Goal: Communication & Community: Answer question/provide support

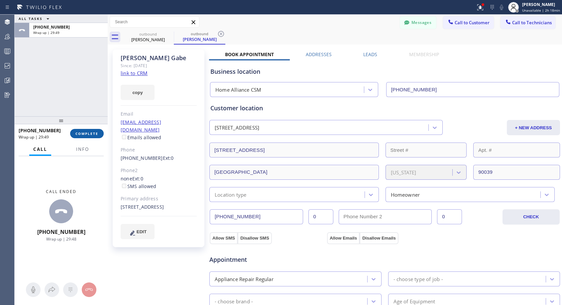
click at [93, 134] on span "COMPLETE" at bounding box center [87, 133] width 23 height 5
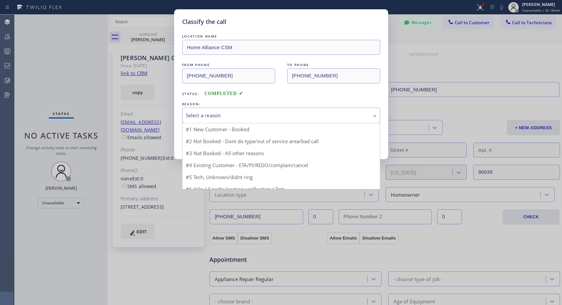
click at [220, 117] on div "Select a reason" at bounding box center [281, 116] width 191 height 8
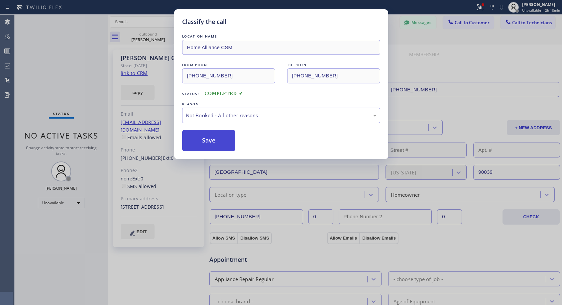
click at [209, 142] on button "Save" at bounding box center [209, 140] width 54 height 21
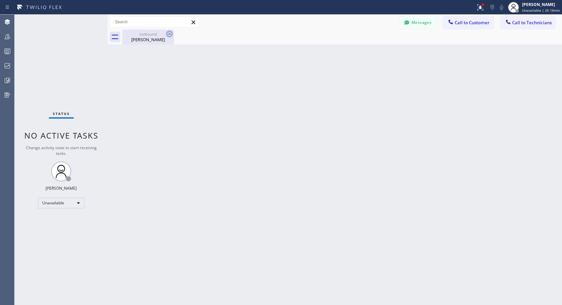
click at [169, 33] on icon at bounding box center [170, 34] width 6 height 6
click at [470, 25] on span "Call to Customer" at bounding box center [472, 23] width 35 height 6
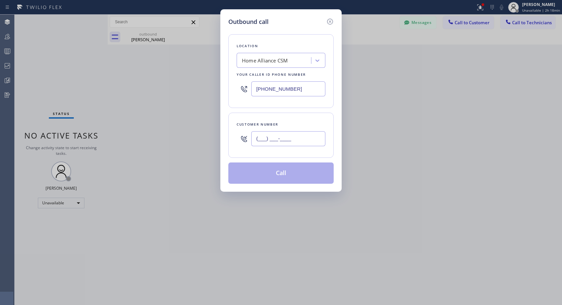
click at [299, 141] on input "(___) ___-____" at bounding box center [288, 138] width 74 height 15
paste input "818) 854-5190"
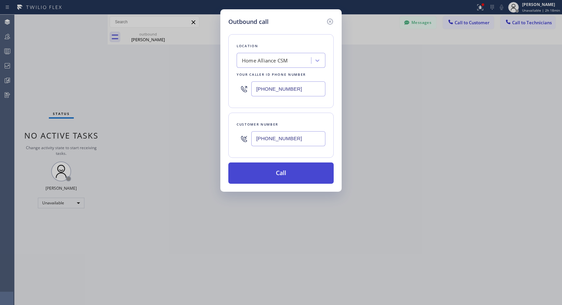
type input "(818) 854-5191"
click at [299, 171] on button "Call" at bounding box center [281, 173] width 105 height 21
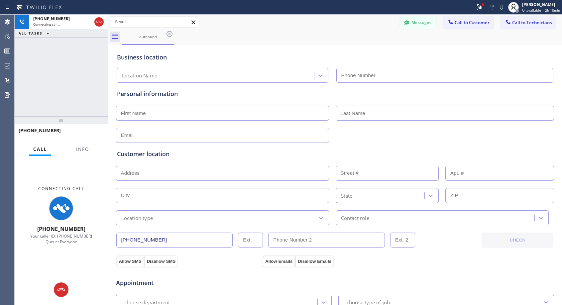
type input "[PHONE_NUMBER]"
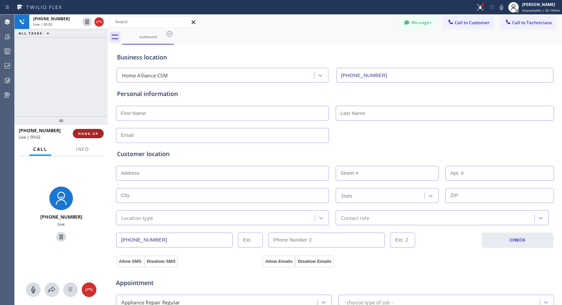
click at [98, 135] on span "HANG UP" at bounding box center [88, 133] width 20 height 5
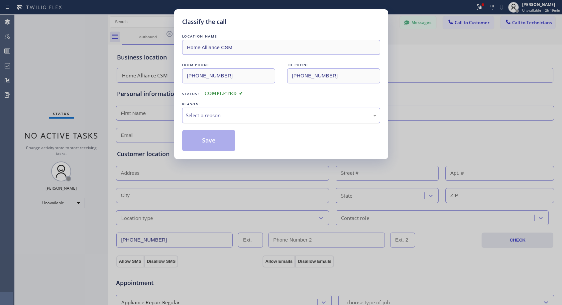
click at [286, 117] on div "Select a reason" at bounding box center [281, 116] width 191 height 8
click at [211, 138] on button "Save" at bounding box center [209, 140] width 54 height 21
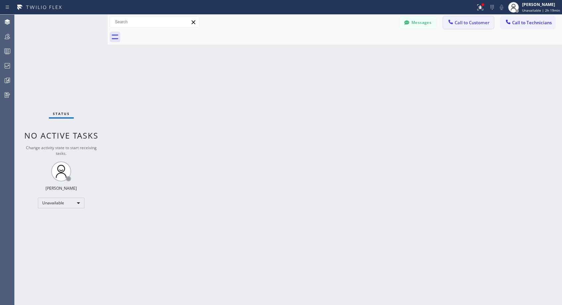
click at [464, 21] on span "Call to Customer" at bounding box center [472, 23] width 35 height 6
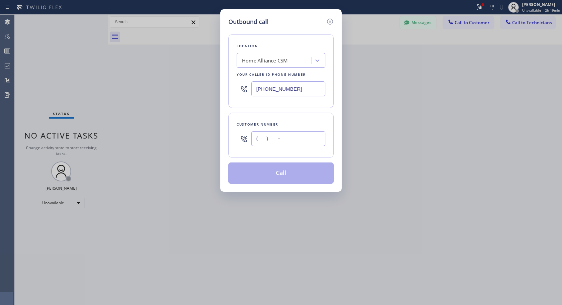
click at [287, 137] on input "(___) ___-____" at bounding box center [288, 138] width 74 height 15
paste input "818) 854-5190"
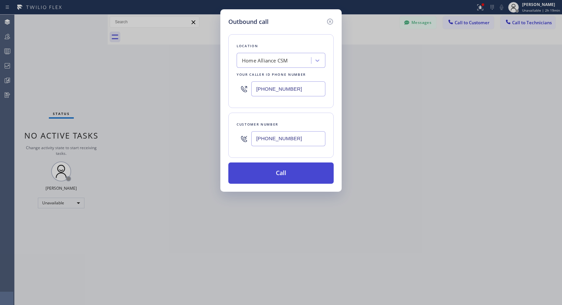
type input "(818) 854-5192"
click at [296, 174] on button "Call" at bounding box center [281, 173] width 105 height 21
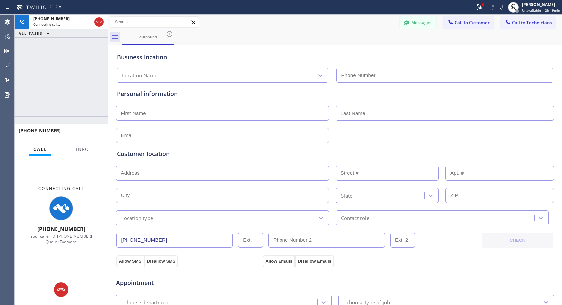
type input "[PHONE_NUMBER]"
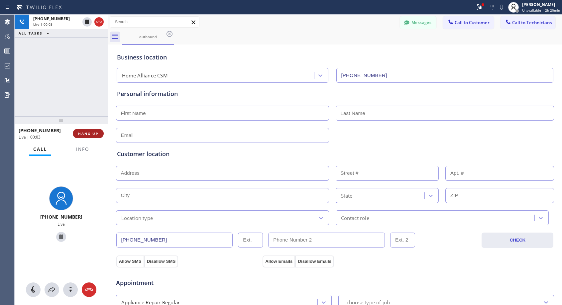
click at [91, 132] on span "HANG UP" at bounding box center [88, 133] width 20 height 5
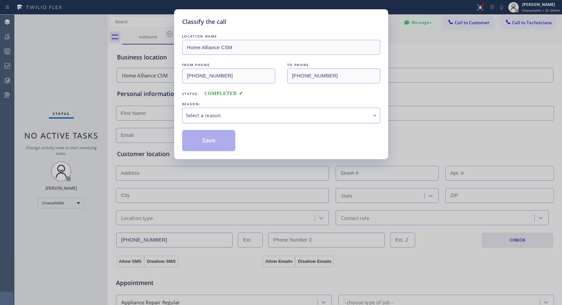
click at [204, 115] on div "Select a reason" at bounding box center [281, 116] width 191 height 8
click at [203, 141] on button "Save" at bounding box center [209, 140] width 54 height 21
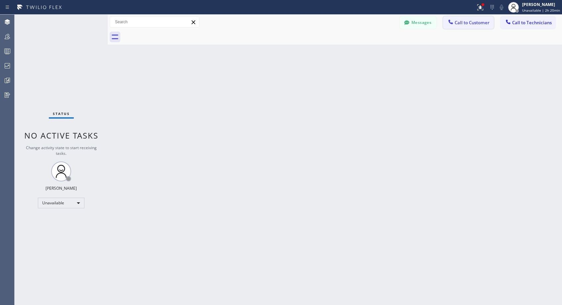
drag, startPoint x: 468, startPoint y: 21, endPoint x: 450, endPoint y: 26, distance: 17.9
click at [468, 21] on span "Call to Customer" at bounding box center [472, 23] width 35 height 6
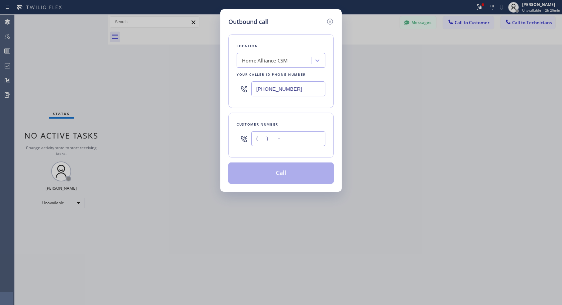
click at [266, 141] on input "(___) ___-____" at bounding box center [288, 138] width 74 height 15
paste input "818) 854-5190"
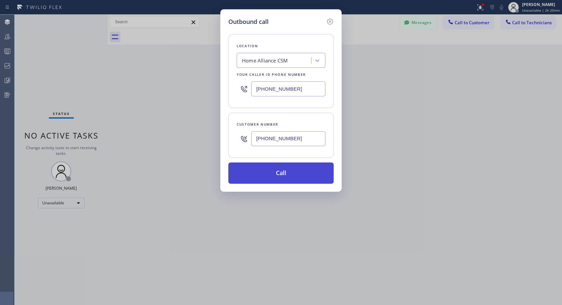
type input "(818) 854-5193"
click at [306, 175] on button "Call" at bounding box center [281, 173] width 105 height 21
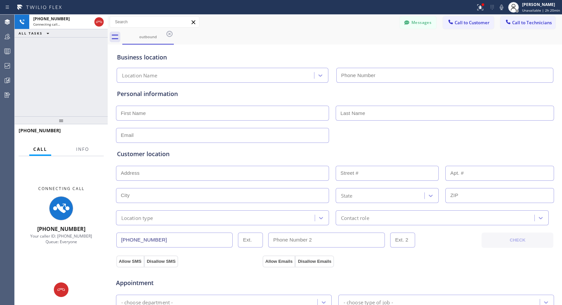
type input "[PHONE_NUMBER]"
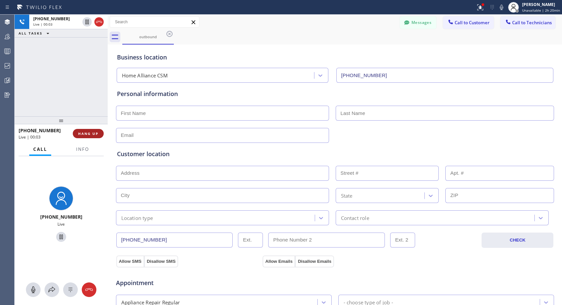
click at [88, 134] on span "HANG UP" at bounding box center [88, 133] width 20 height 5
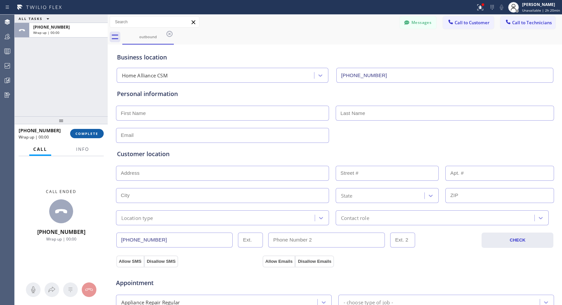
click at [88, 134] on span "COMPLETE" at bounding box center [87, 133] width 23 height 5
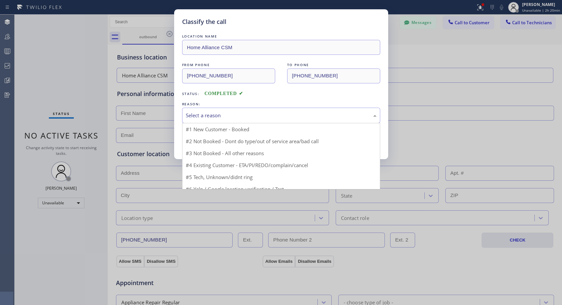
click at [280, 112] on div "Select a reason" at bounding box center [281, 116] width 191 height 8
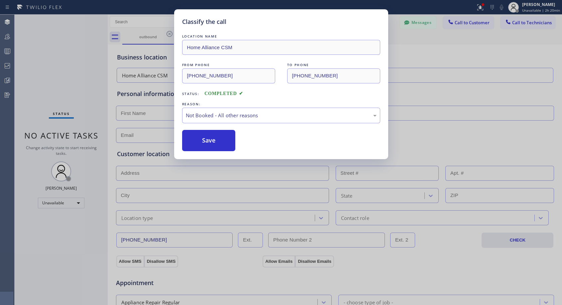
click at [241, 138] on div "Save" at bounding box center [281, 140] width 198 height 21
click at [226, 142] on button "Save" at bounding box center [209, 140] width 54 height 21
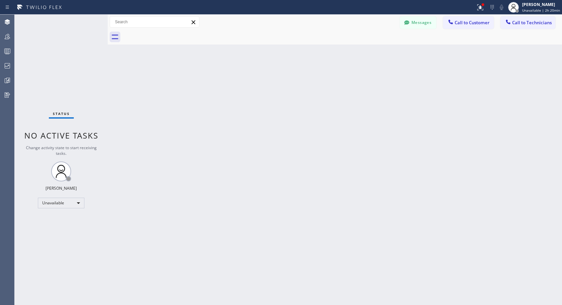
click at [469, 22] on span "Call to Customer" at bounding box center [472, 23] width 35 height 6
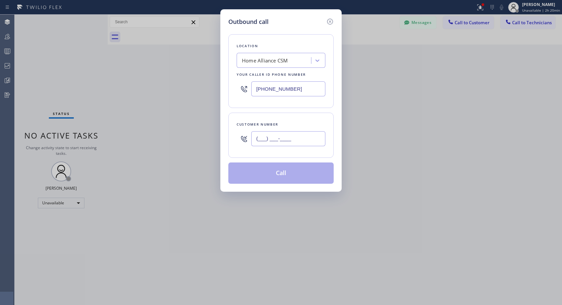
click at [294, 134] on input "(___) ___-____" at bounding box center [288, 138] width 74 height 15
paste input "818) 854-5190"
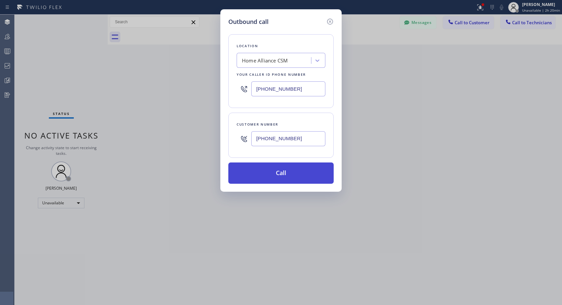
type input "(818) 854-5194"
click at [307, 178] on button "Call" at bounding box center [281, 173] width 105 height 21
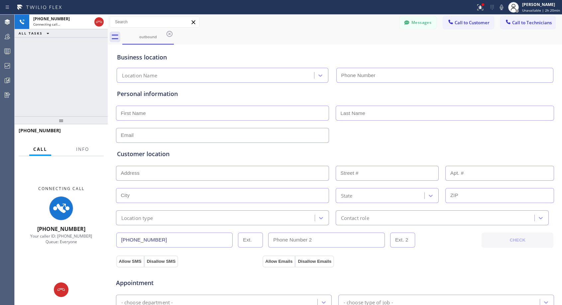
type input "[PHONE_NUMBER]"
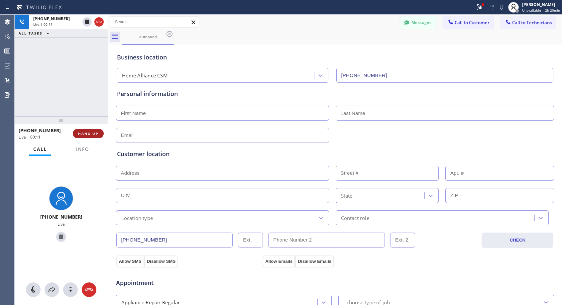
click at [83, 132] on span "HANG UP" at bounding box center [88, 133] width 20 height 5
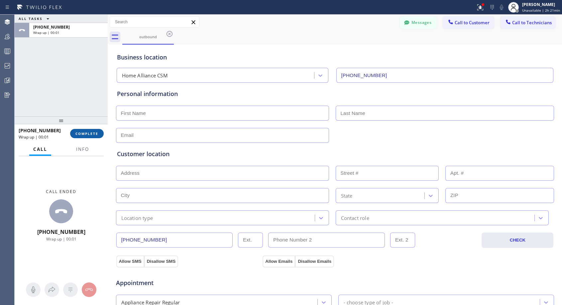
click at [89, 133] on span "COMPLETE" at bounding box center [87, 133] width 23 height 5
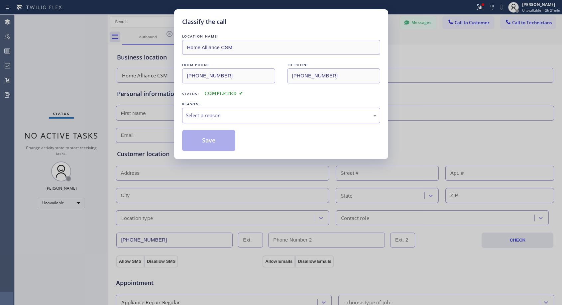
click at [212, 116] on div "Select a reason" at bounding box center [281, 116] width 191 height 8
click at [209, 140] on button "Save" at bounding box center [209, 140] width 54 height 21
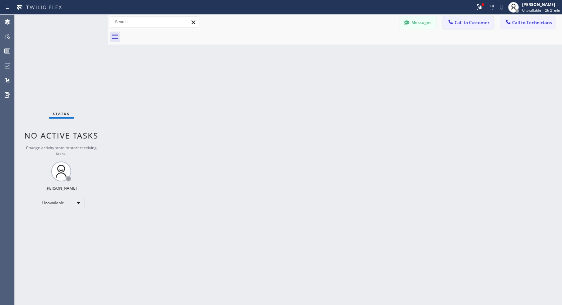
click at [469, 24] on span "Call to Customer" at bounding box center [472, 23] width 35 height 6
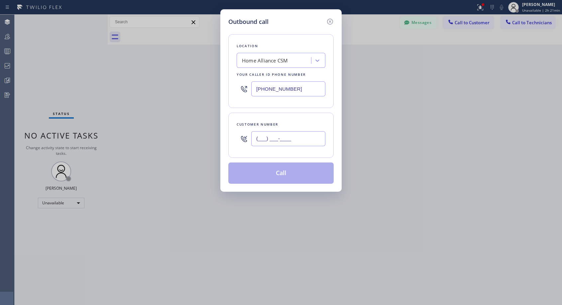
click at [300, 137] on input "(___) ___-____" at bounding box center [288, 138] width 74 height 15
paste input "818) 854-5190"
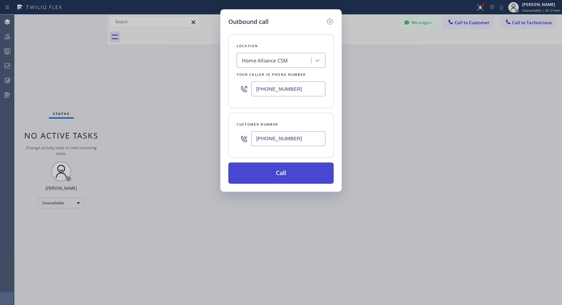
type input "(818) 854-5195"
click at [294, 176] on button "Call" at bounding box center [281, 173] width 105 height 21
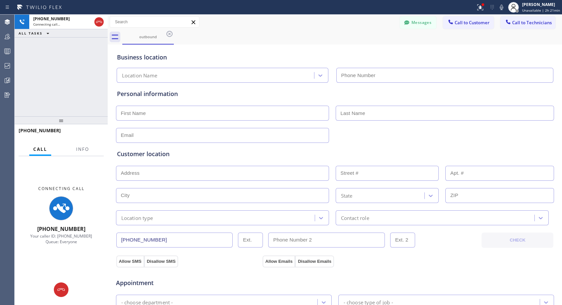
type input "[PHONE_NUMBER]"
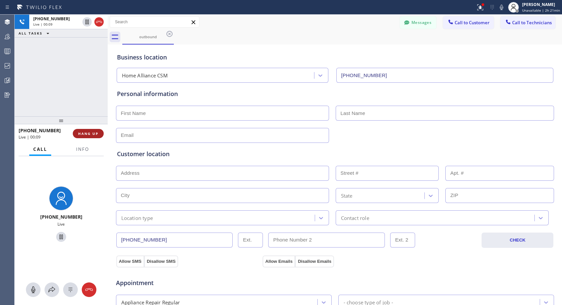
click at [90, 134] on span "HANG UP" at bounding box center [88, 133] width 20 height 5
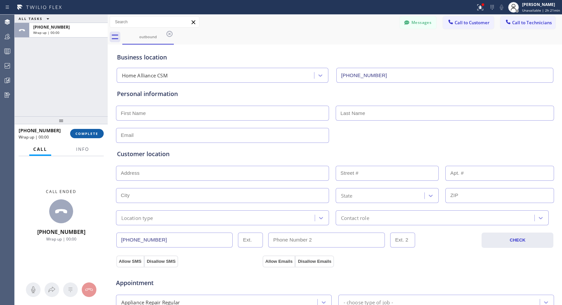
click at [89, 134] on span "COMPLETE" at bounding box center [87, 133] width 23 height 5
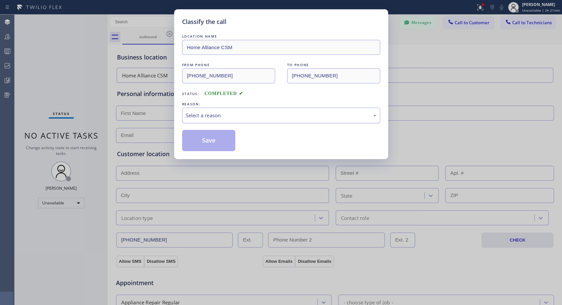
click at [227, 114] on div "Select a reason" at bounding box center [281, 116] width 191 height 8
click at [221, 142] on button "Save" at bounding box center [209, 140] width 54 height 21
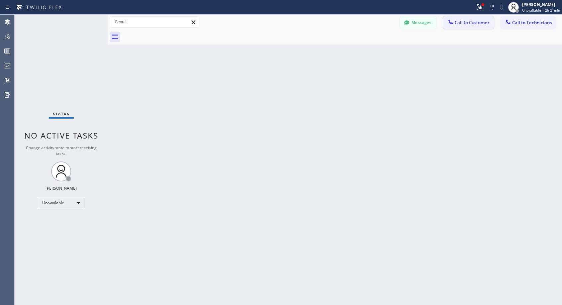
click at [478, 22] on span "Call to Customer" at bounding box center [472, 23] width 35 height 6
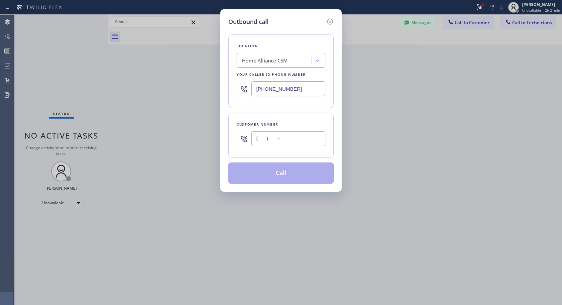
click at [319, 137] on input "(___) ___-____" at bounding box center [288, 138] width 74 height 15
paste input "818) 854-5190"
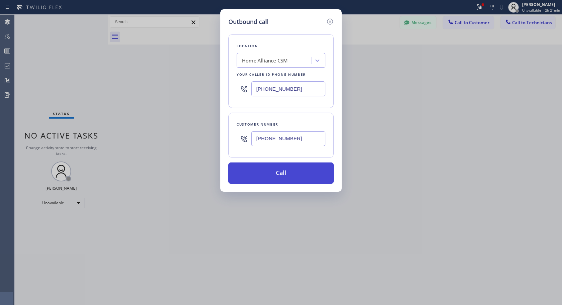
type input "(818) 854-5196"
click at [304, 176] on button "Call" at bounding box center [281, 173] width 105 height 21
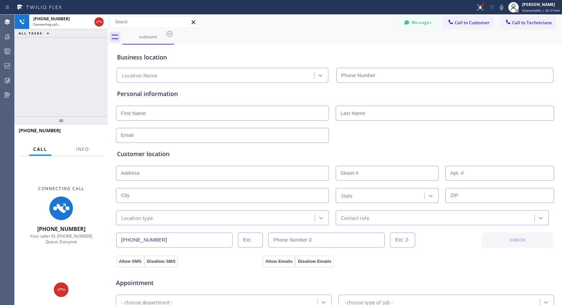
type input "[PHONE_NUMBER]"
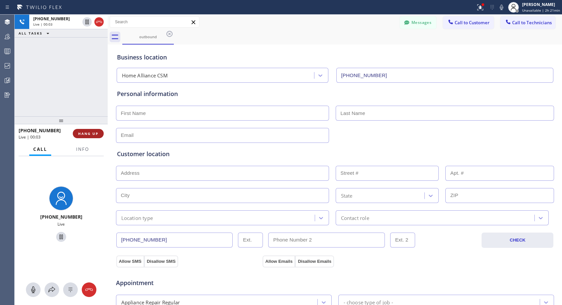
click at [88, 132] on span "HANG UP" at bounding box center [88, 133] width 20 height 5
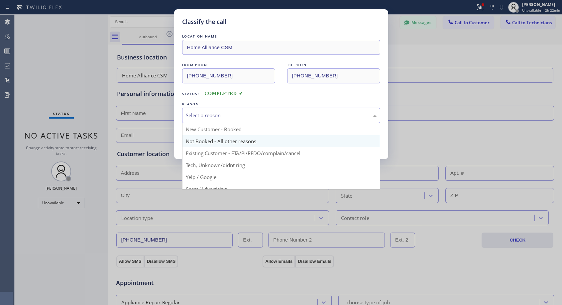
drag, startPoint x: 289, startPoint y: 117, endPoint x: 223, endPoint y: 138, distance: 69.1
click at [289, 117] on div "Select a reason" at bounding box center [281, 116] width 191 height 8
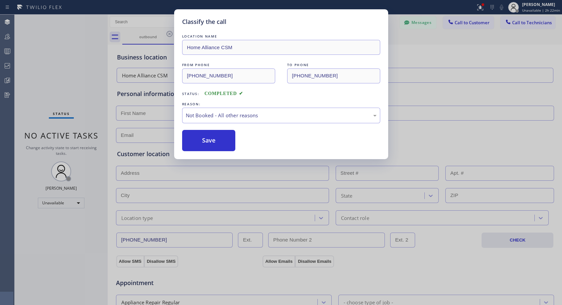
click at [221, 140] on button "Save" at bounding box center [209, 140] width 54 height 21
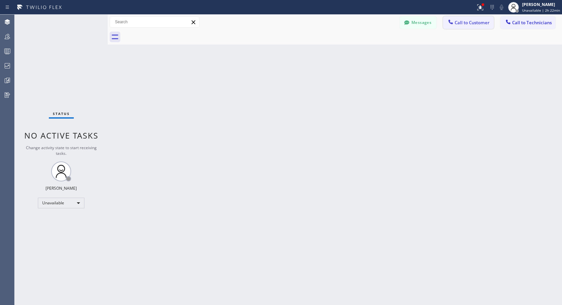
click at [468, 20] on span "Call to Customer" at bounding box center [472, 23] width 35 height 6
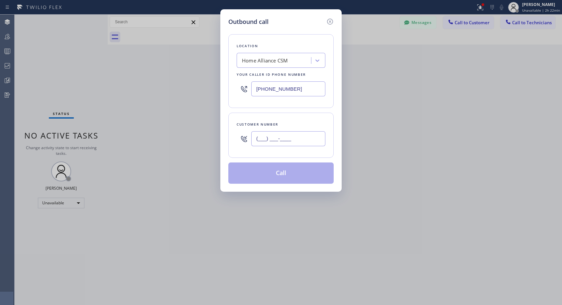
click at [307, 141] on input "(___) ___-____" at bounding box center [288, 138] width 74 height 15
paste input "818) 854-5190"
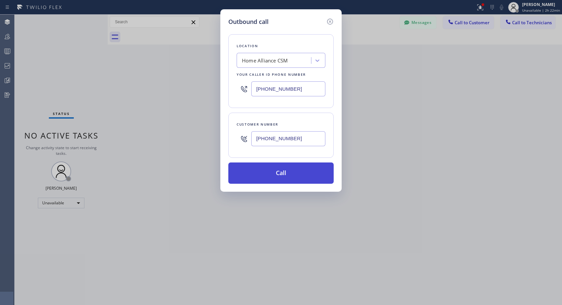
type input "(818) 854-5197"
click at [315, 181] on button "Call" at bounding box center [281, 173] width 105 height 21
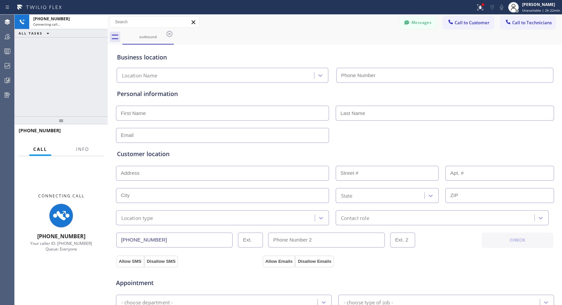
type input "[PHONE_NUMBER]"
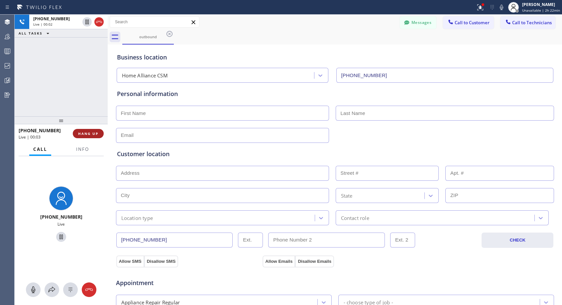
click at [93, 135] on span "HANG UP" at bounding box center [88, 133] width 20 height 5
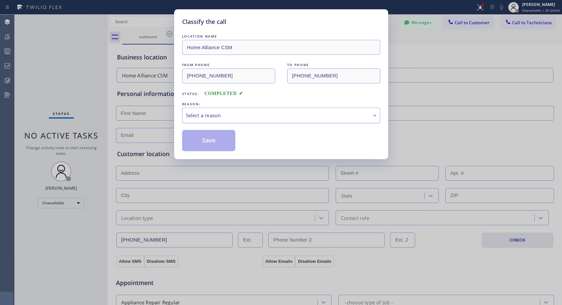
click at [289, 118] on div "Select a reason" at bounding box center [281, 116] width 191 height 8
click at [220, 144] on button "Save" at bounding box center [209, 140] width 54 height 21
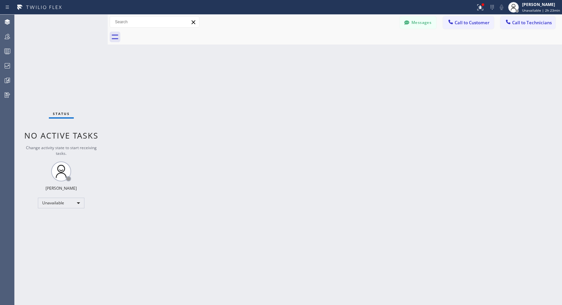
click at [471, 22] on span "Call to Customer" at bounding box center [472, 23] width 35 height 6
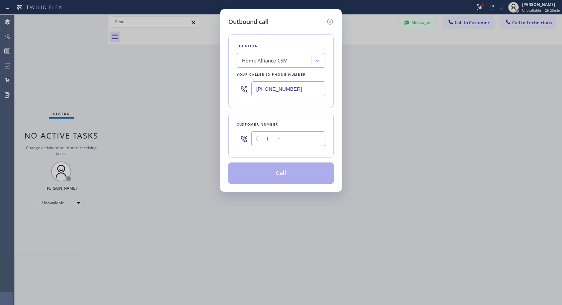
click at [282, 137] on input "(___) ___-____" at bounding box center [288, 138] width 74 height 15
paste input "818) 854-5190"
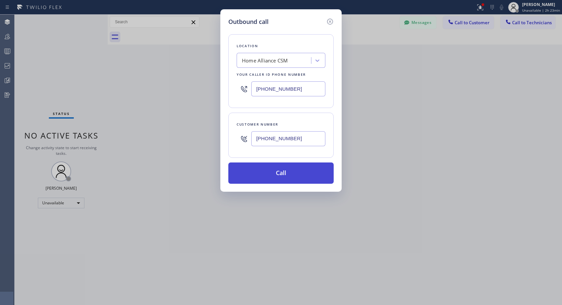
type input "(818) 854-5198"
click at [293, 174] on button "Call" at bounding box center [281, 173] width 105 height 21
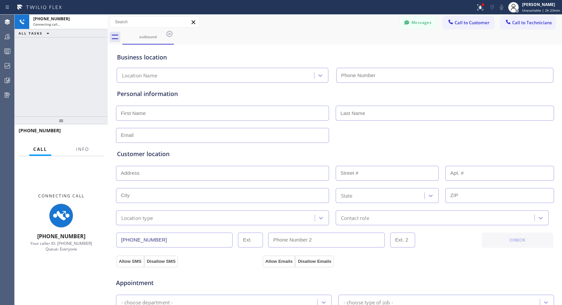
type input "[PHONE_NUMBER]"
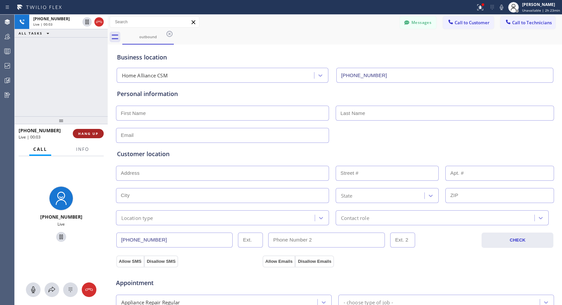
click at [89, 134] on span "HANG UP" at bounding box center [88, 133] width 20 height 5
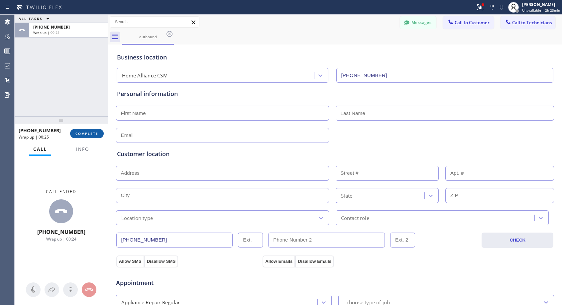
click at [93, 133] on span "COMPLETE" at bounding box center [87, 133] width 23 height 5
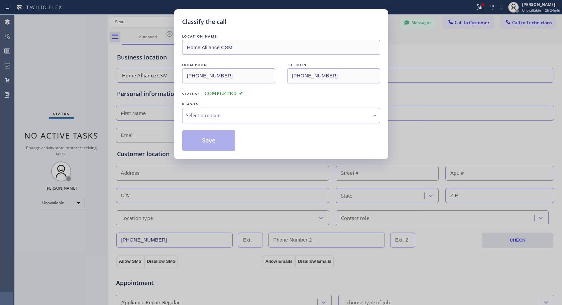
click at [236, 114] on div "Select a reason" at bounding box center [281, 116] width 191 height 8
click at [215, 143] on button "Save" at bounding box center [209, 140] width 54 height 21
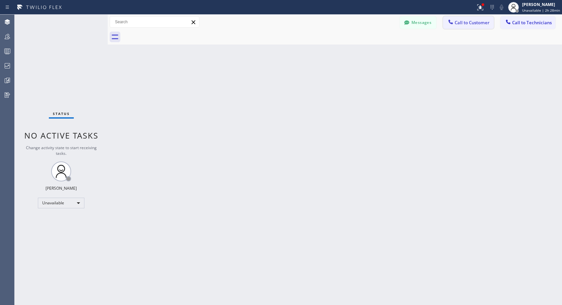
click at [472, 25] on span "Call to Customer" at bounding box center [472, 23] width 35 height 6
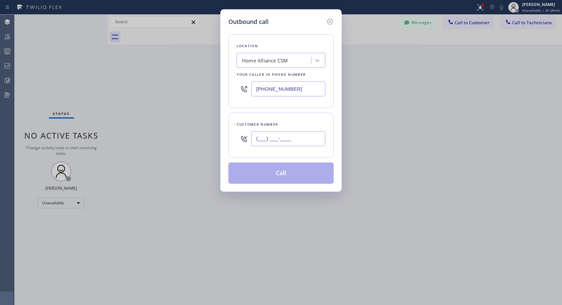
click at [286, 144] on input "(___) ___-____" at bounding box center [288, 138] width 74 height 15
paste input "858) 829-6057"
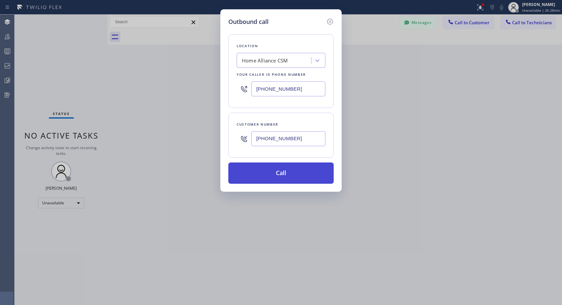
type input "(858) 829-6057"
click at [285, 175] on button "Call" at bounding box center [281, 173] width 105 height 21
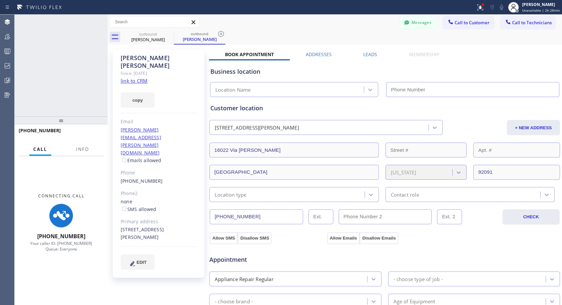
type input "[PHONE_NUMBER]"
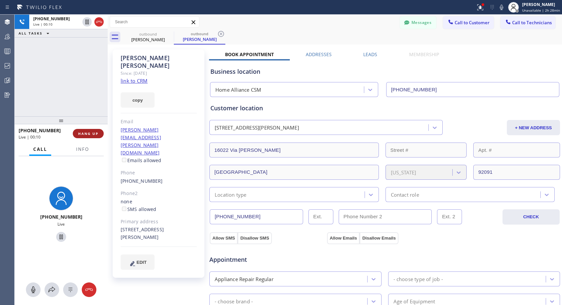
click at [95, 133] on span "HANG UP" at bounding box center [88, 133] width 20 height 5
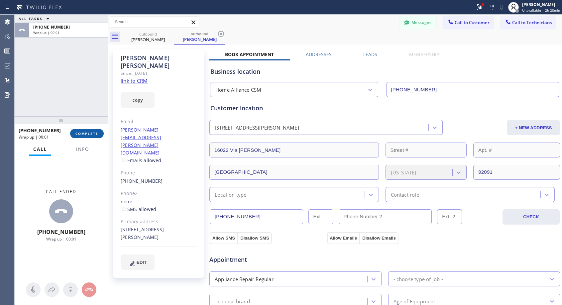
click at [95, 133] on span "COMPLETE" at bounding box center [87, 133] width 23 height 5
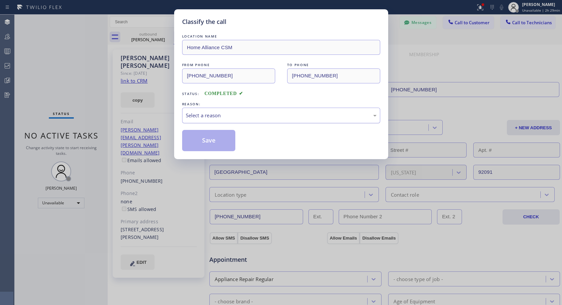
click at [216, 113] on div "Select a reason" at bounding box center [281, 116] width 191 height 8
click at [189, 140] on button "Save" at bounding box center [209, 140] width 54 height 21
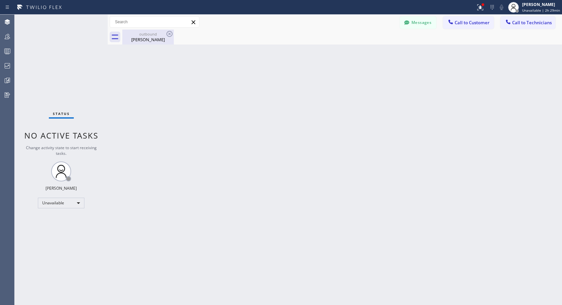
click at [154, 40] on div "Joann Stricklin" at bounding box center [148, 40] width 50 height 6
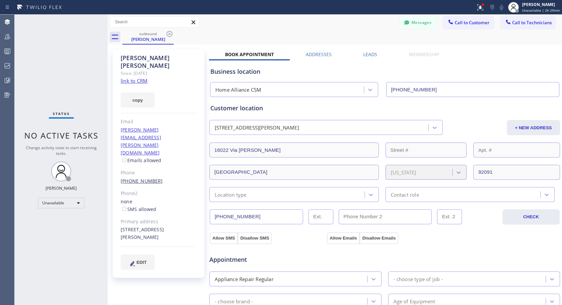
click at [144, 178] on link "(858) 829-6057" at bounding box center [142, 181] width 42 height 6
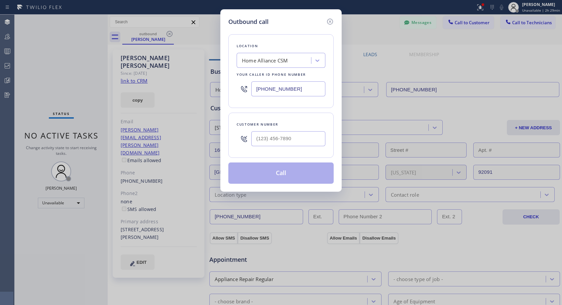
type input "(858) 829-6057"
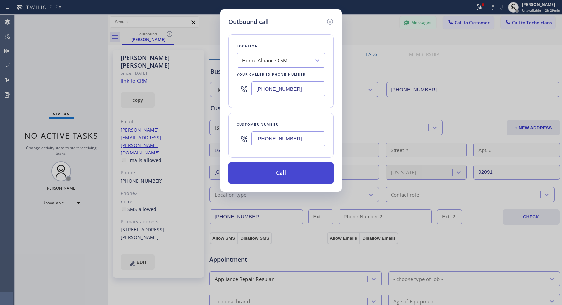
click at [281, 175] on button "Call" at bounding box center [281, 173] width 105 height 21
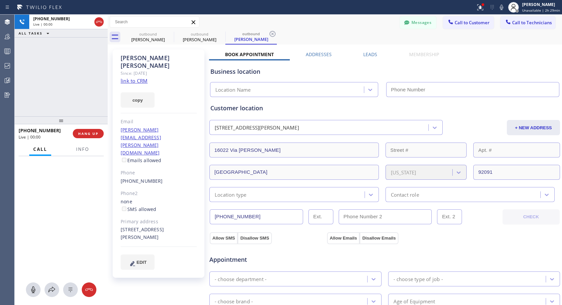
type input "[PHONE_NUMBER]"
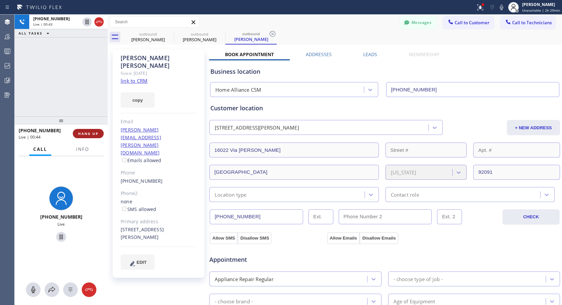
click at [100, 133] on button "HANG UP" at bounding box center [88, 133] width 31 height 9
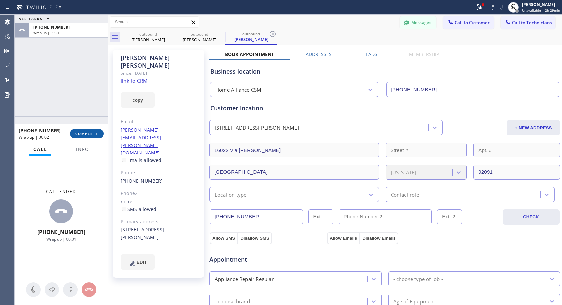
click at [90, 134] on span "COMPLETE" at bounding box center [87, 133] width 23 height 5
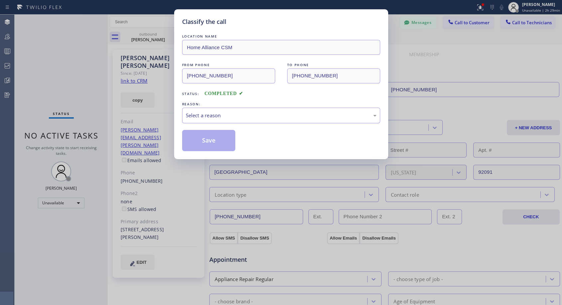
click at [242, 116] on div "Select a reason" at bounding box center [281, 116] width 191 height 8
click at [223, 143] on button "Save" at bounding box center [209, 140] width 54 height 21
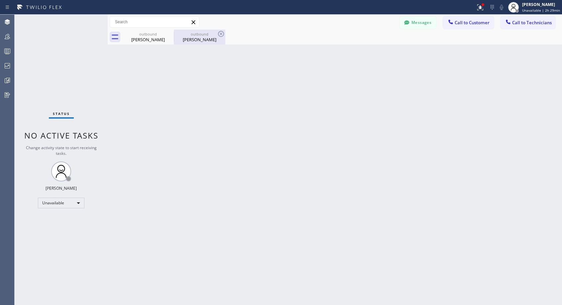
click at [205, 40] on div "Joann Stricklin" at bounding box center [200, 40] width 50 height 6
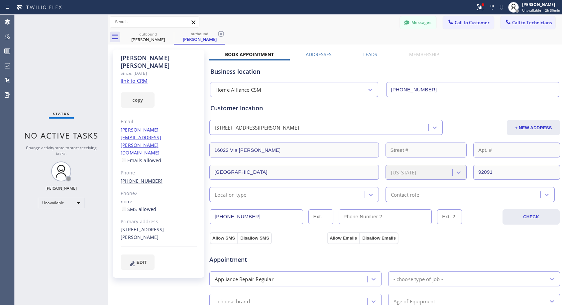
click at [147, 178] on link "(858) 829-6057" at bounding box center [142, 181] width 42 height 6
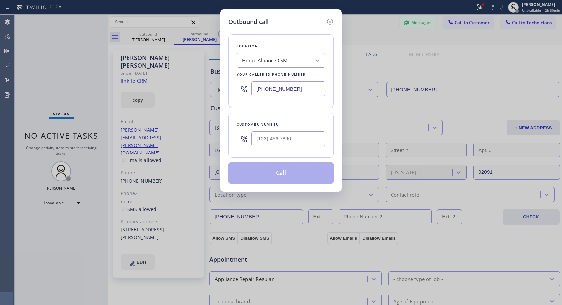
type input "(858) 829-6057"
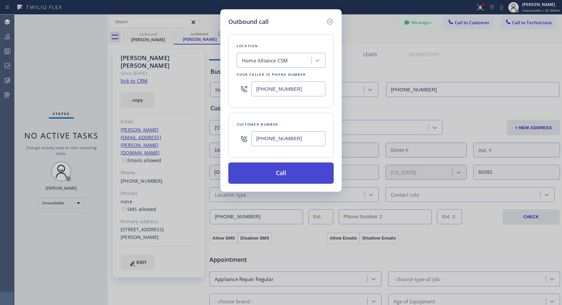
click at [292, 174] on button "Call" at bounding box center [281, 173] width 105 height 21
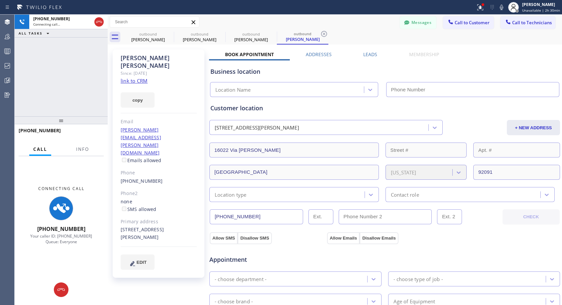
type input "[PHONE_NUMBER]"
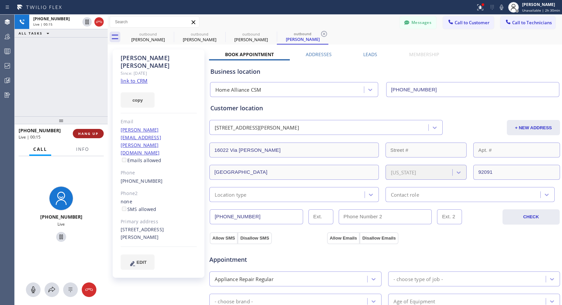
click at [89, 132] on span "HANG UP" at bounding box center [88, 133] width 20 height 5
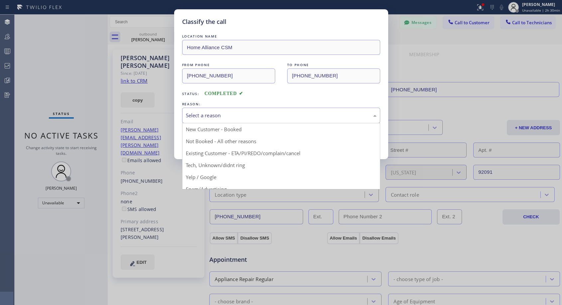
click at [247, 119] on div "Select a reason" at bounding box center [281, 116] width 198 height 16
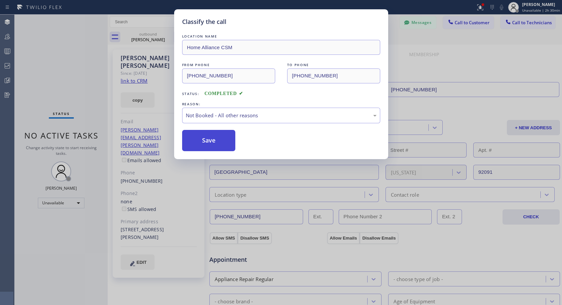
click at [217, 140] on button "Save" at bounding box center [209, 140] width 54 height 21
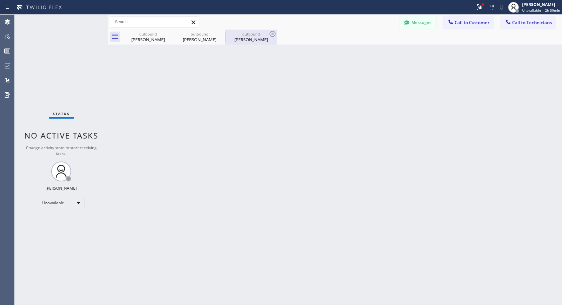
click at [253, 37] on div "Joann Stricklin" at bounding box center [251, 40] width 50 height 6
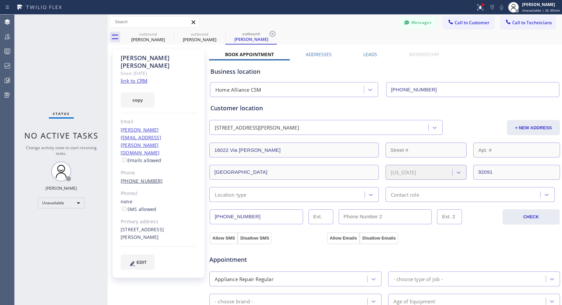
click at [152, 178] on link "(858) 829-6057" at bounding box center [142, 181] width 42 height 6
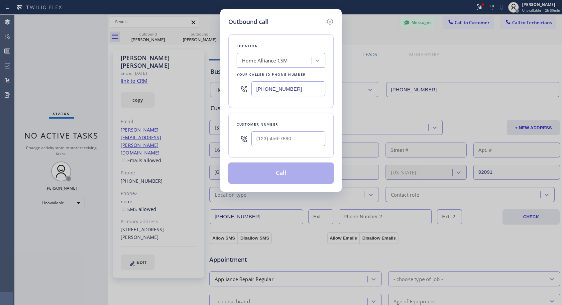
type input "(858) 829-6057"
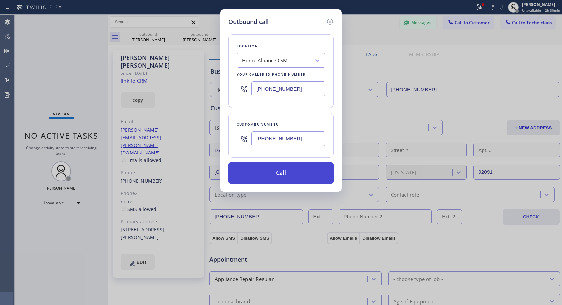
click at [246, 174] on button "Call" at bounding box center [281, 173] width 105 height 21
drag, startPoint x: 246, startPoint y: 174, endPoint x: 279, endPoint y: 159, distance: 35.9
click at [247, 174] on button "Call" at bounding box center [281, 173] width 105 height 21
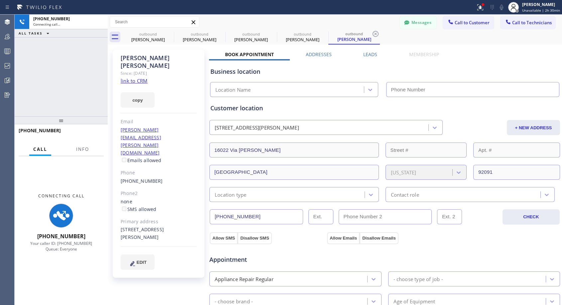
type input "[PHONE_NUMBER]"
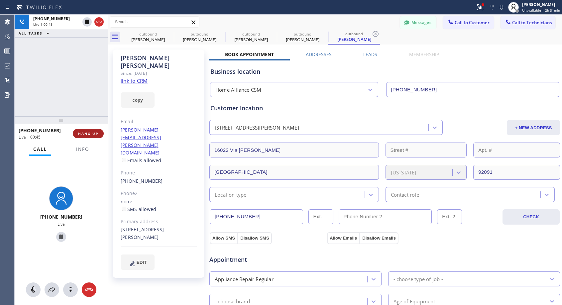
click at [85, 132] on span "HANG UP" at bounding box center [88, 133] width 20 height 5
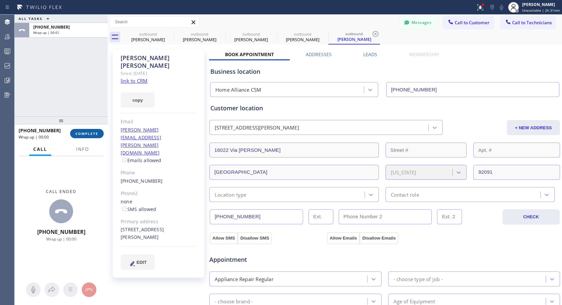
click at [85, 132] on span "COMPLETE" at bounding box center [87, 133] width 23 height 5
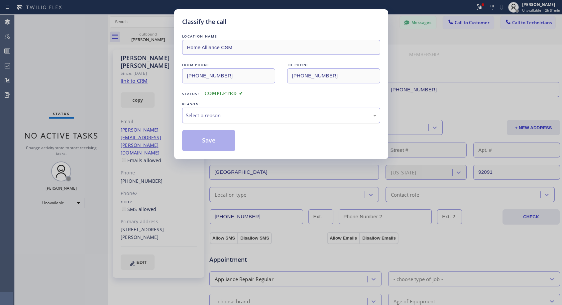
click at [255, 114] on div "Select a reason" at bounding box center [281, 116] width 191 height 8
drag, startPoint x: 216, startPoint y: 143, endPoint x: 276, endPoint y: 162, distance: 63.4
click at [216, 143] on button "Save" at bounding box center [209, 140] width 54 height 21
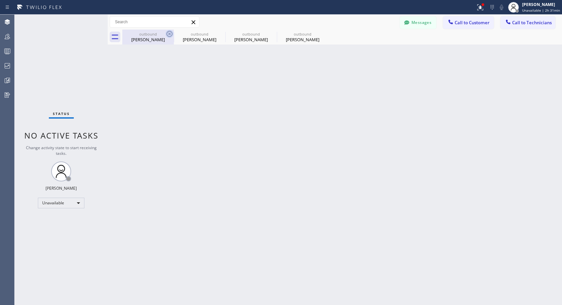
click at [170, 33] on icon at bounding box center [170, 34] width 6 height 6
click at [0, 0] on icon at bounding box center [0, 0] width 0 height 0
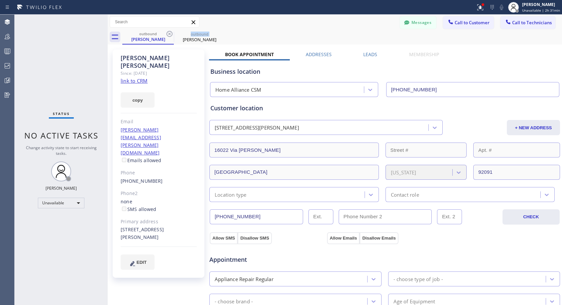
click at [170, 33] on icon at bounding box center [170, 34] width 6 height 6
click at [0, 0] on icon at bounding box center [0, 0] width 0 height 0
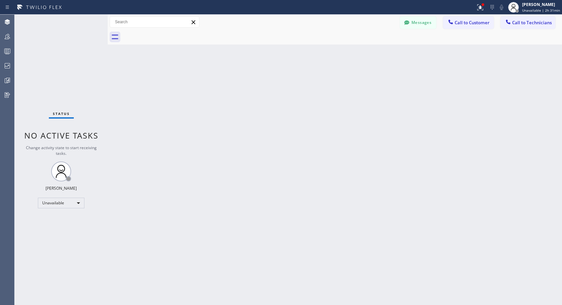
click at [170, 33] on div at bounding box center [342, 37] width 440 height 15
click at [461, 21] on span "Call to Customer" at bounding box center [472, 23] width 35 height 6
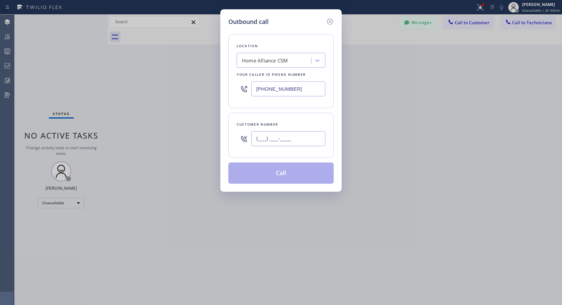
click at [291, 137] on input "(___) ___-____" at bounding box center [288, 138] width 74 height 15
paste input "516) 641-6637"
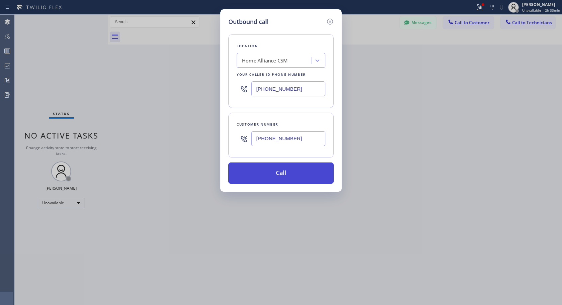
type input "(516) 641-6637"
click at [301, 174] on button "Call" at bounding box center [281, 173] width 105 height 21
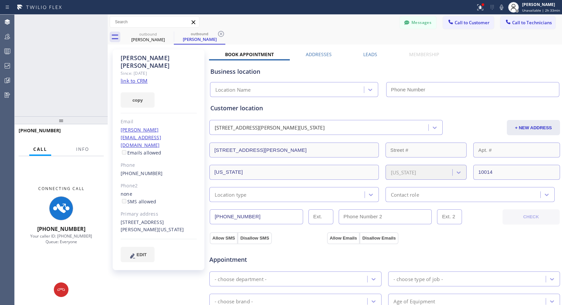
type input "[PHONE_NUMBER]"
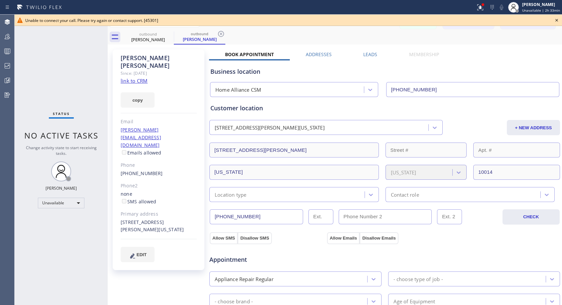
click at [556, 20] on icon at bounding box center [557, 20] width 8 height 8
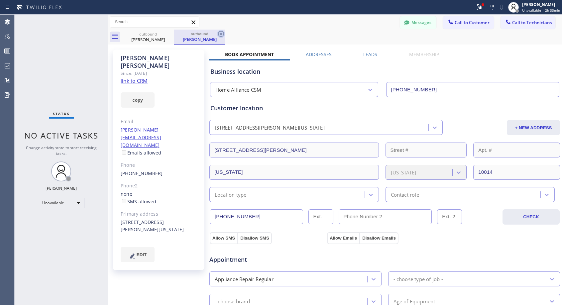
click at [223, 35] on icon at bounding box center [221, 34] width 8 height 8
click at [152, 170] on link "(516) 641-6637" at bounding box center [142, 173] width 42 height 6
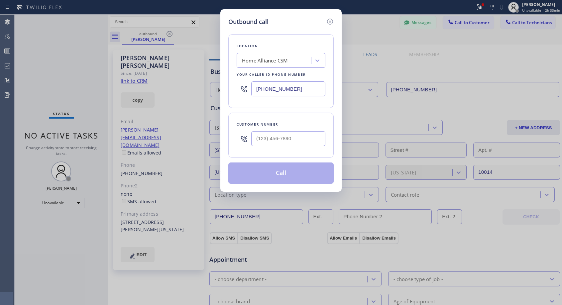
type input "(516) 641-6637"
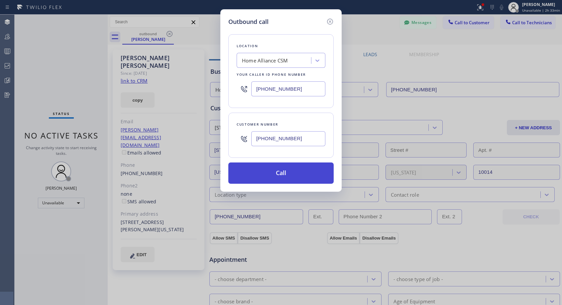
click at [294, 177] on button "Call" at bounding box center [281, 173] width 105 height 21
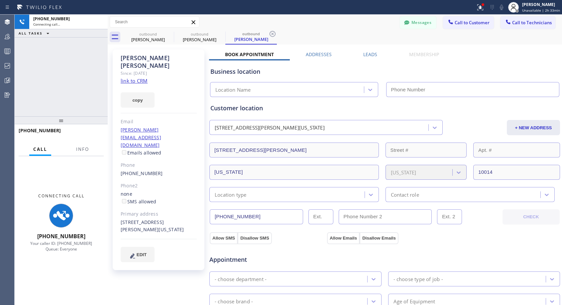
type input "[PHONE_NUMBER]"
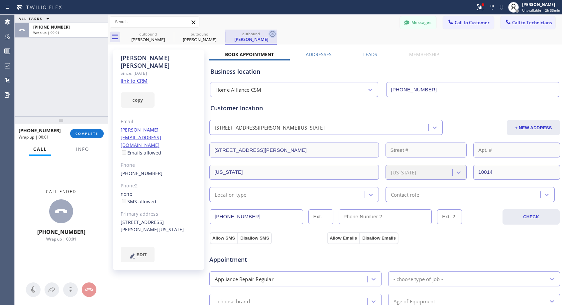
click at [274, 35] on icon at bounding box center [273, 34] width 8 height 8
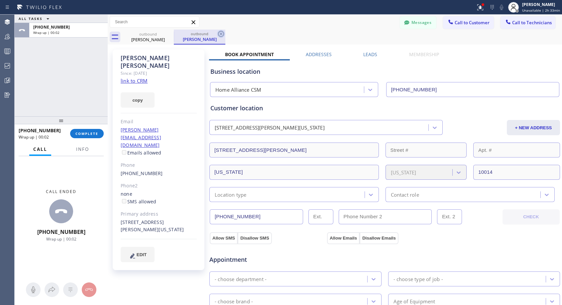
click at [221, 34] on icon at bounding box center [221, 34] width 8 height 8
click at [172, 35] on icon at bounding box center [170, 34] width 6 height 6
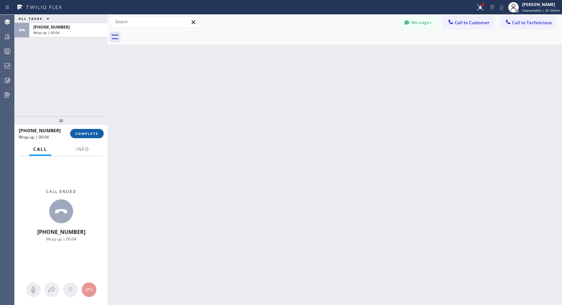
click at [77, 131] on span "COMPLETE" at bounding box center [87, 133] width 23 height 5
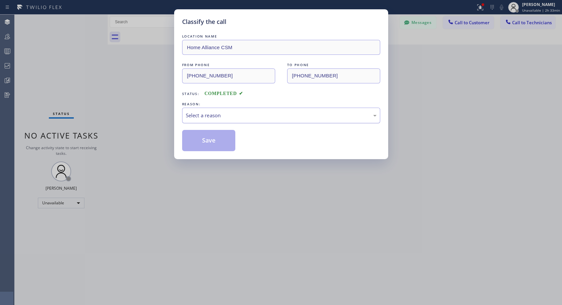
click at [227, 112] on div "Select a reason" at bounding box center [281, 116] width 191 height 8
click at [204, 144] on button "Save" at bounding box center [209, 140] width 54 height 21
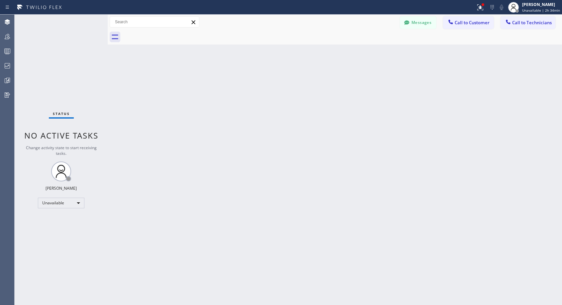
click at [459, 22] on span "Call to Customer" at bounding box center [472, 23] width 35 height 6
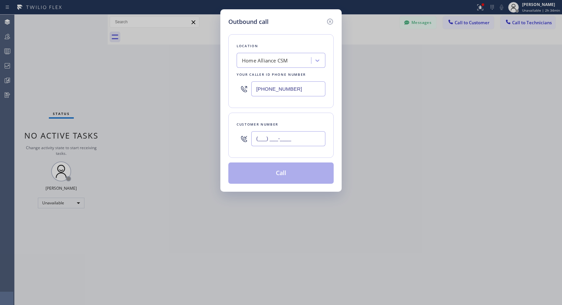
click at [274, 137] on input "(___) ___-____" at bounding box center [288, 138] width 74 height 15
paste input "516) 641-6637"
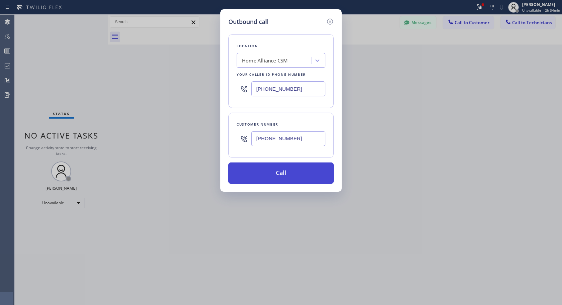
type input "(516) 641-6637"
click at [286, 171] on button "Call" at bounding box center [281, 173] width 105 height 21
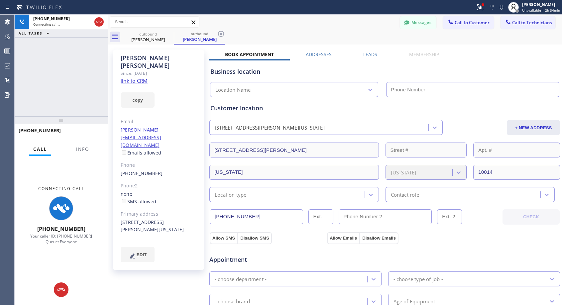
type input "[PHONE_NUMBER]"
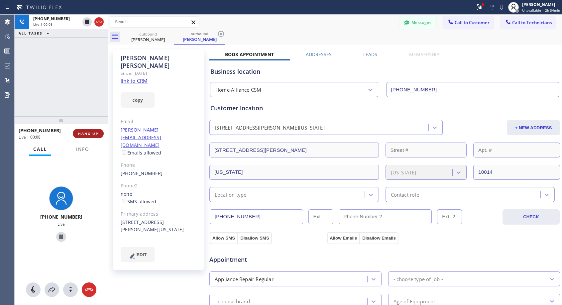
click at [81, 132] on span "HANG UP" at bounding box center [88, 133] width 20 height 5
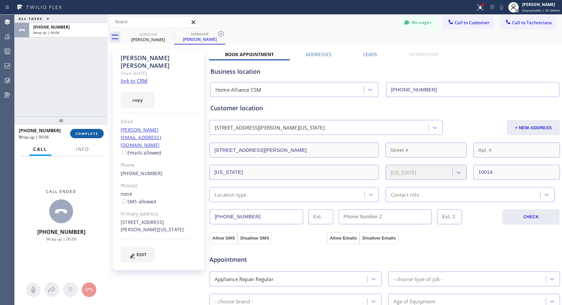
click at [81, 132] on span "COMPLETE" at bounding box center [87, 133] width 23 height 5
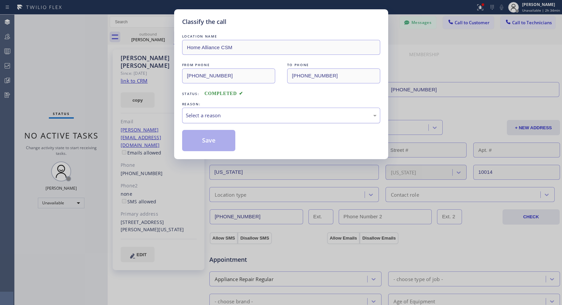
click at [234, 117] on div "Select a reason" at bounding box center [281, 116] width 191 height 8
click at [206, 140] on button "Save" at bounding box center [209, 140] width 54 height 21
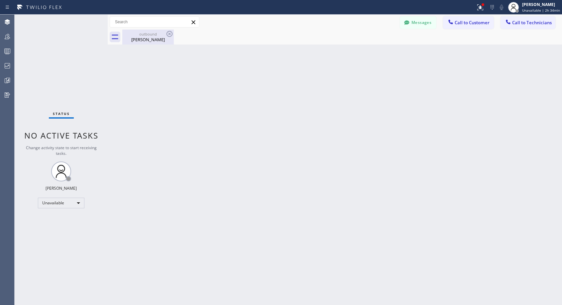
click at [155, 39] on div "Joseph Sorrentino" at bounding box center [148, 40] width 50 height 6
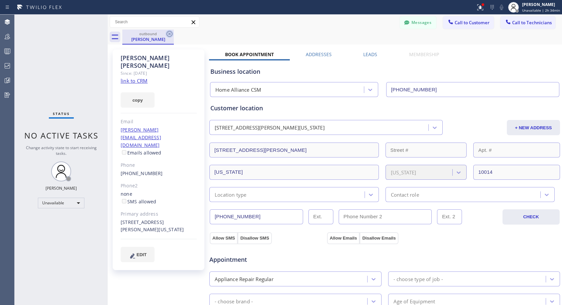
click at [170, 33] on icon at bounding box center [170, 34] width 8 height 8
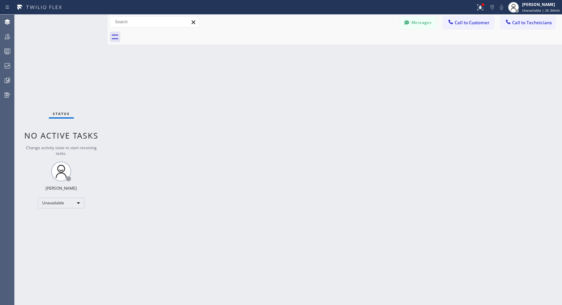
click at [458, 23] on span "Call to Customer" at bounding box center [472, 23] width 35 height 6
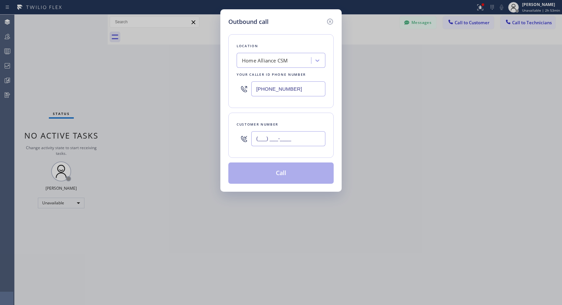
click at [265, 141] on input "(___) ___-____" at bounding box center [288, 138] width 74 height 15
paste input "516) 641-6637"
type input "(516) 641-6637"
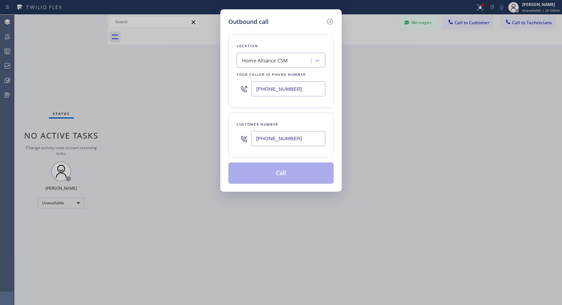
click at [310, 118] on div "Customer number (516) 641-6637" at bounding box center [281, 135] width 105 height 45
click at [304, 119] on div "Customer number (516) 641-6637" at bounding box center [281, 135] width 105 height 45
click at [330, 21] on icon at bounding box center [330, 22] width 6 height 6
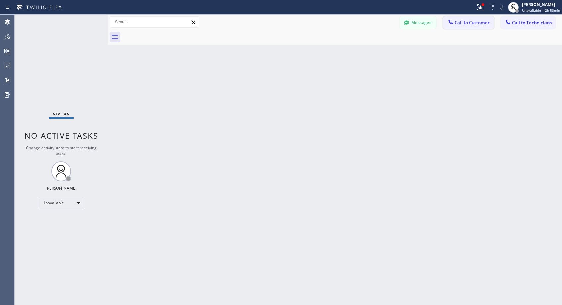
click at [466, 23] on span "Call to Customer" at bounding box center [472, 23] width 35 height 6
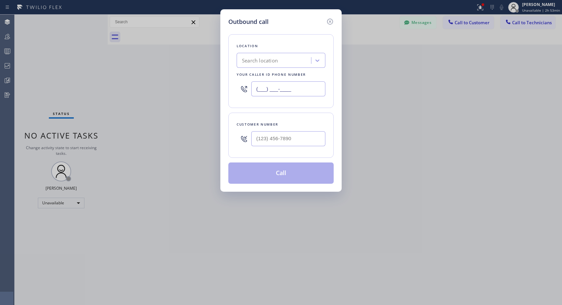
click at [255, 86] on input "(___) ___-____" at bounding box center [288, 88] width 74 height 15
paste input "818) 614-5337"
type input "[PHONE_NUMBER]"
click at [257, 139] on input "(___) ___-____" at bounding box center [288, 138] width 74 height 15
paste input "516) 641-6637"
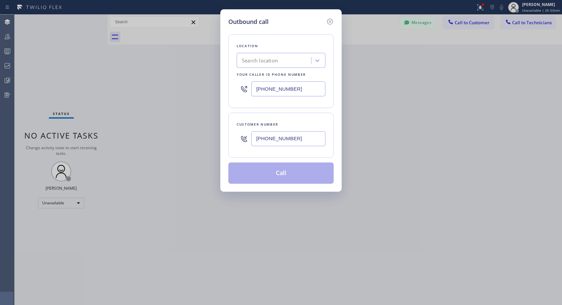
type input "(516) 641-6637"
click at [311, 122] on div "Customer number" at bounding box center [281, 124] width 89 height 7
click at [329, 123] on div "Customer number (516) 641-6637" at bounding box center [281, 135] width 105 height 45
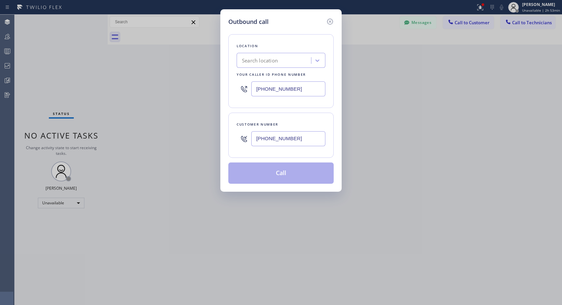
click at [329, 123] on div "Customer number (516) 641-6637" at bounding box center [281, 135] width 105 height 45
click at [329, 116] on div "Customer number (516) 641-6637" at bounding box center [281, 135] width 105 height 45
click at [303, 42] on div "Location Search location Your caller id phone number (818) 614-5337" at bounding box center [281, 71] width 105 height 74
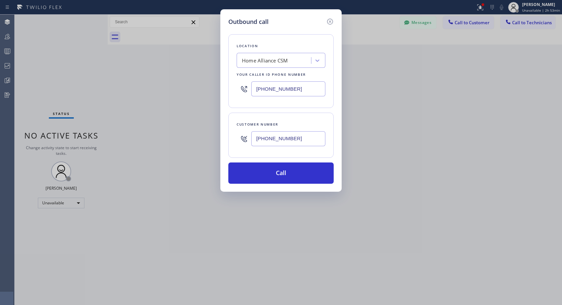
click at [319, 122] on div "Customer number" at bounding box center [281, 124] width 89 height 7
click at [289, 171] on button "Call" at bounding box center [281, 173] width 105 height 21
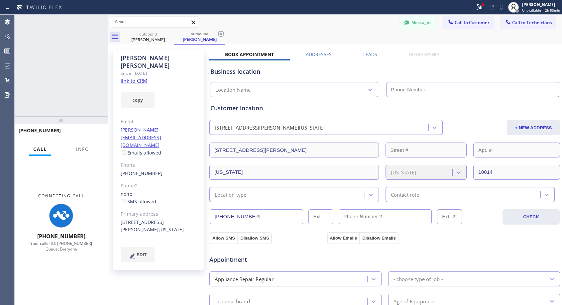
type input "[PHONE_NUMBER]"
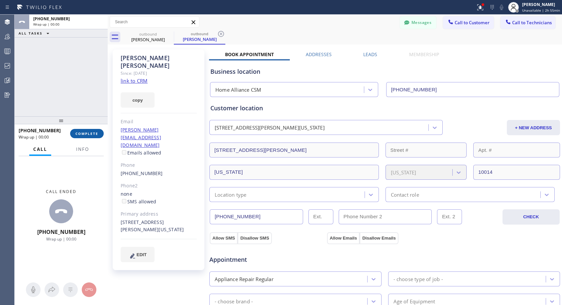
click at [88, 133] on span "COMPLETE" at bounding box center [87, 133] width 23 height 5
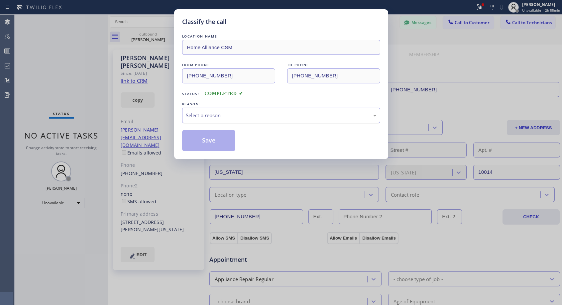
click at [235, 116] on div "Select a reason" at bounding box center [281, 116] width 191 height 8
click at [218, 137] on button "Save" at bounding box center [209, 140] width 54 height 21
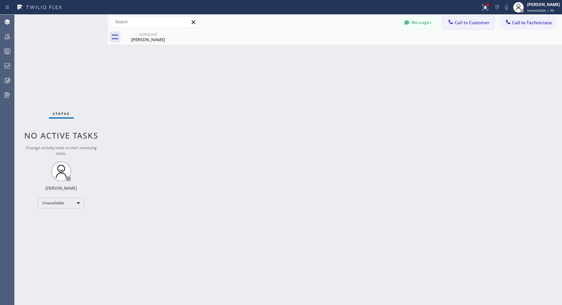
click at [475, 23] on span "Call to Customer" at bounding box center [472, 23] width 35 height 6
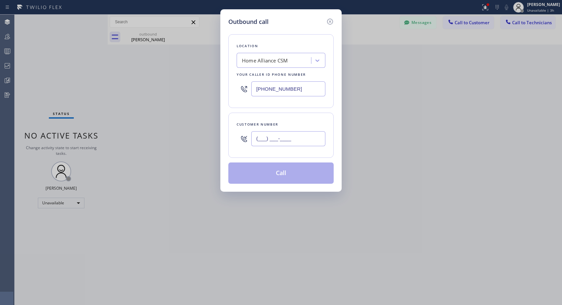
click at [295, 142] on input "(___) ___-____" at bounding box center [288, 138] width 74 height 15
paste input "650) 906-0752"
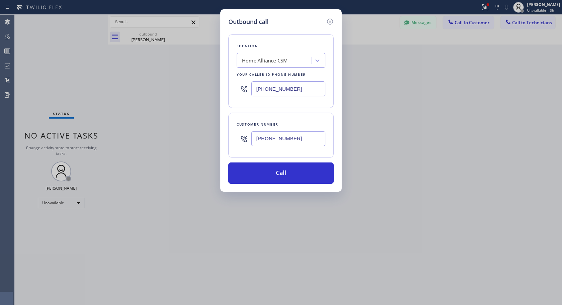
click at [301, 138] on input "(650) 906-0752" at bounding box center [288, 138] width 74 height 15
type input "(650) 906-0750"
click at [298, 171] on button "Call" at bounding box center [281, 173] width 105 height 21
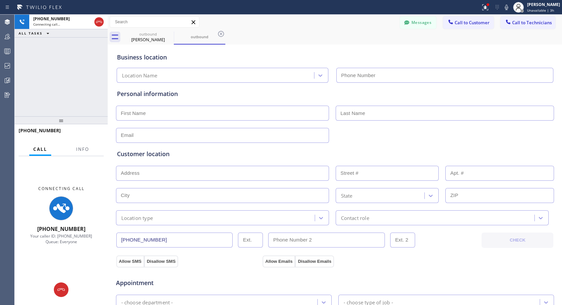
type input "[PHONE_NUMBER]"
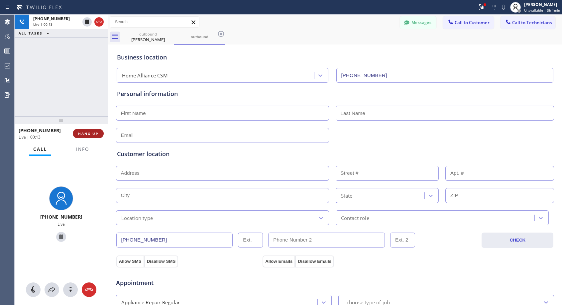
click at [85, 132] on span "HANG UP" at bounding box center [88, 133] width 20 height 5
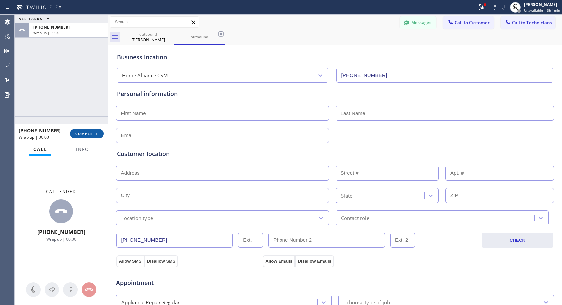
click at [85, 132] on span "COMPLETE" at bounding box center [87, 133] width 23 height 5
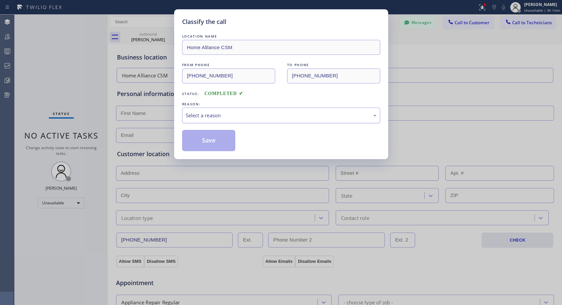
click at [219, 116] on div "Select a reason" at bounding box center [281, 116] width 191 height 8
click at [213, 139] on button "Save" at bounding box center [209, 140] width 54 height 21
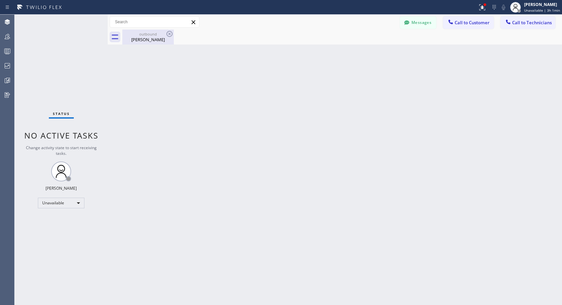
click at [152, 42] on div "Joseph Sorrentino" at bounding box center [148, 40] width 50 height 6
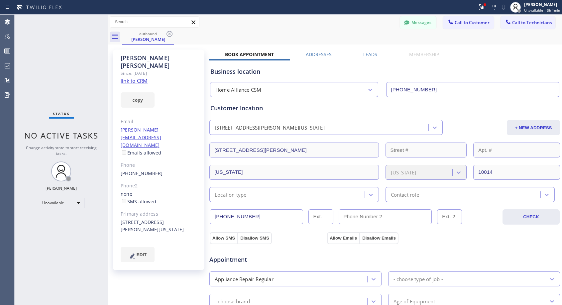
drag, startPoint x: 465, startPoint y: 25, endPoint x: 300, endPoint y: 104, distance: 183.6
click at [464, 24] on span "Call to Customer" at bounding box center [472, 23] width 35 height 6
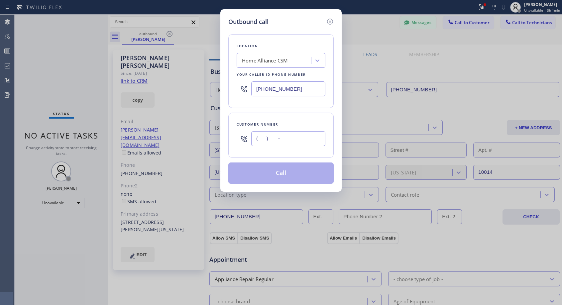
click at [284, 138] on input "(___) ___-____" at bounding box center [288, 138] width 74 height 15
paste input "650) 906-0752"
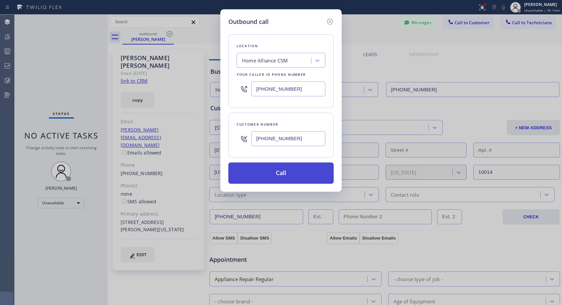
type input "(650) 906-0751"
click at [292, 171] on button "Call" at bounding box center [281, 173] width 105 height 21
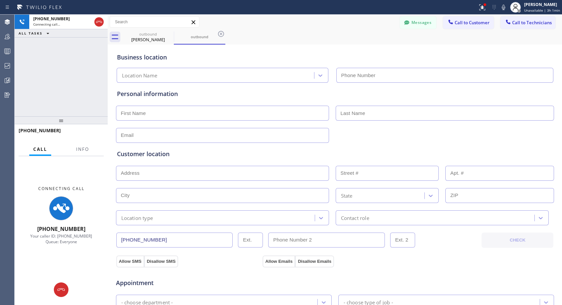
type input "[PHONE_NUMBER]"
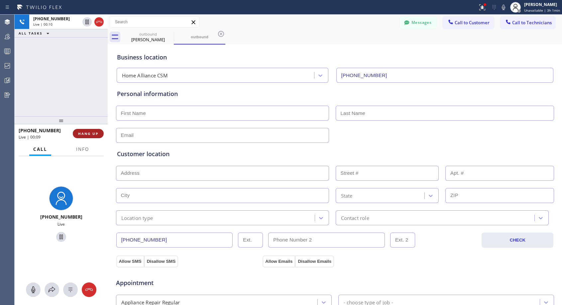
click at [95, 131] on span "HANG UP" at bounding box center [88, 133] width 20 height 5
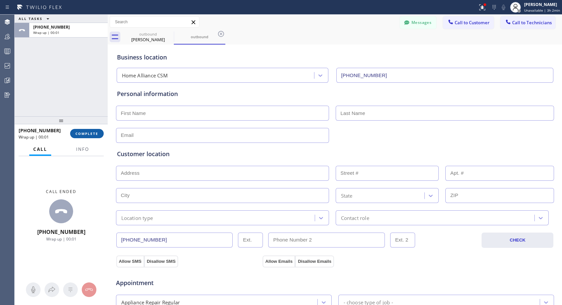
click at [91, 134] on span "COMPLETE" at bounding box center [87, 133] width 23 height 5
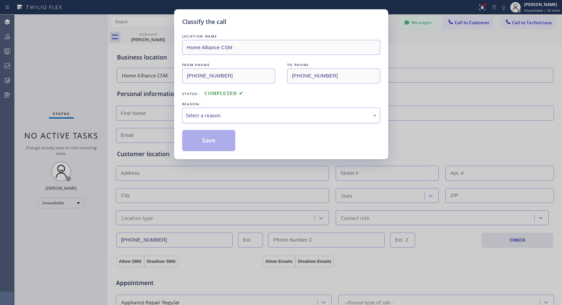
click at [243, 115] on div "Select a reason" at bounding box center [281, 116] width 191 height 8
click at [205, 139] on button "Save" at bounding box center [209, 140] width 54 height 21
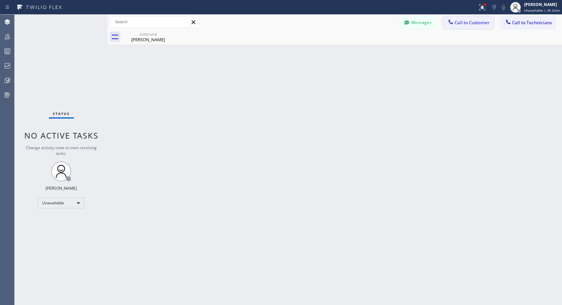
drag, startPoint x: 470, startPoint y: 25, endPoint x: 324, endPoint y: 104, distance: 166.0
click at [470, 25] on span "Call to Customer" at bounding box center [472, 23] width 35 height 6
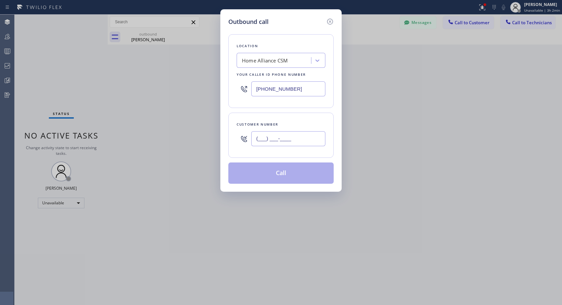
click at [295, 146] on input "(___) ___-____" at bounding box center [288, 138] width 74 height 15
paste input "650) 906-0752"
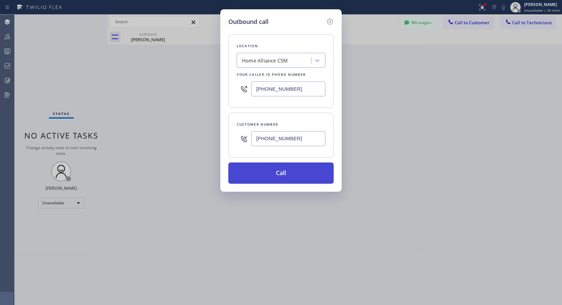
type input "(650) 906-0753"
click at [286, 172] on button "Call" at bounding box center [281, 173] width 105 height 21
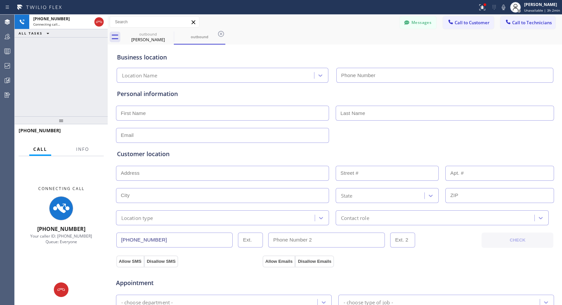
type input "[PHONE_NUMBER]"
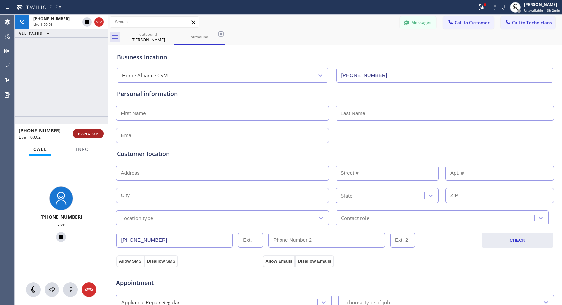
click at [81, 132] on span "HANG UP" at bounding box center [88, 133] width 20 height 5
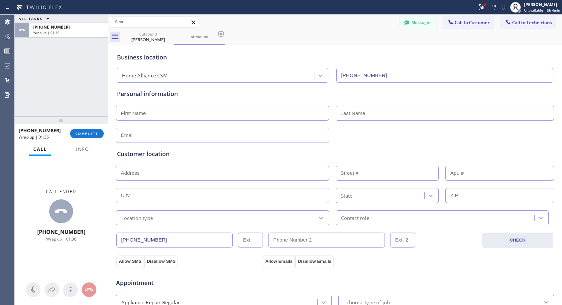
click at [268, 24] on div "Messages Call to Customer Call to Technicians Outbound call Location Home Allia…" at bounding box center [335, 22] width 455 height 12
click at [85, 133] on span "COMPLETE" at bounding box center [87, 133] width 23 height 5
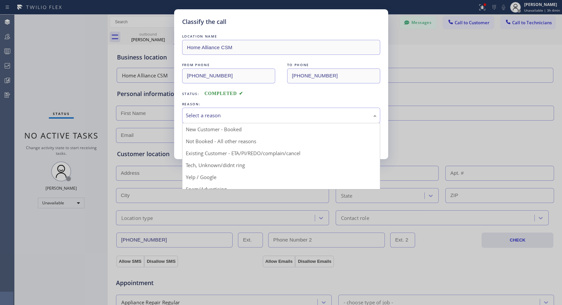
click at [211, 116] on div "Select a reason" at bounding box center [281, 116] width 191 height 8
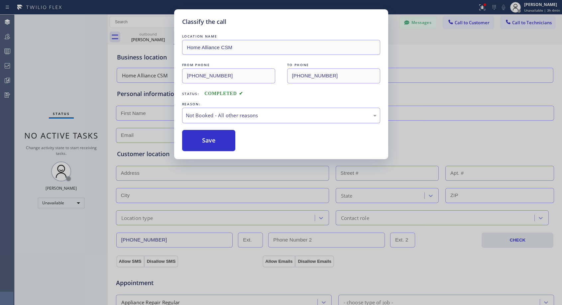
click at [221, 117] on div "Not Booked - All other reasons" at bounding box center [281, 116] width 191 height 8
click at [220, 141] on button "Save" at bounding box center [209, 140] width 54 height 21
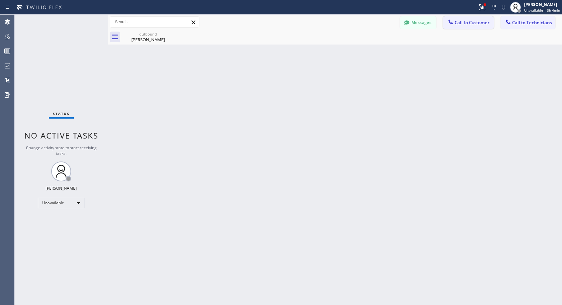
click at [467, 27] on button "Call to Customer" at bounding box center [468, 22] width 51 height 13
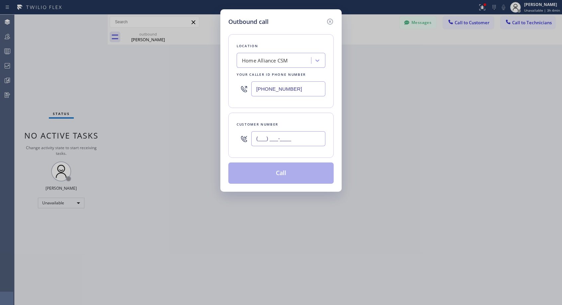
click at [293, 140] on input "(___) ___-____" at bounding box center [288, 138] width 74 height 15
paste input "650) 906-0752"
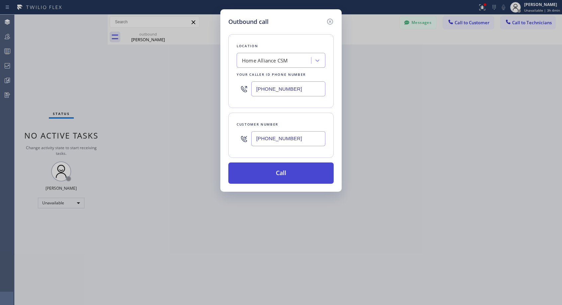
type input "(650) 906-0754"
click at [297, 170] on button "Call" at bounding box center [281, 173] width 105 height 21
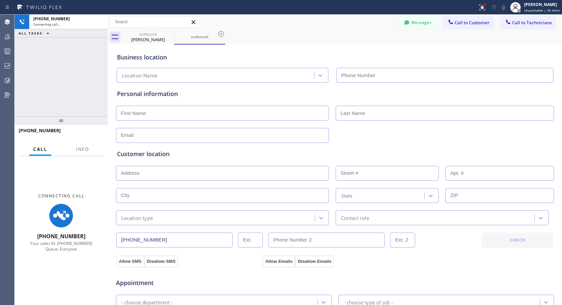
type input "[PHONE_NUMBER]"
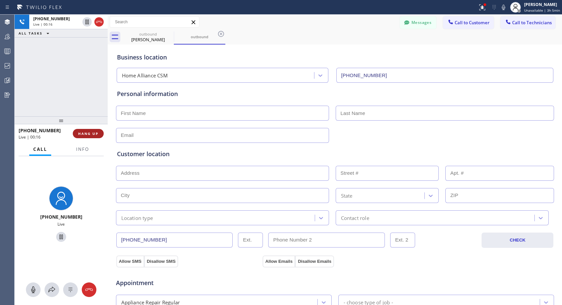
click at [96, 135] on span "HANG UP" at bounding box center [88, 133] width 20 height 5
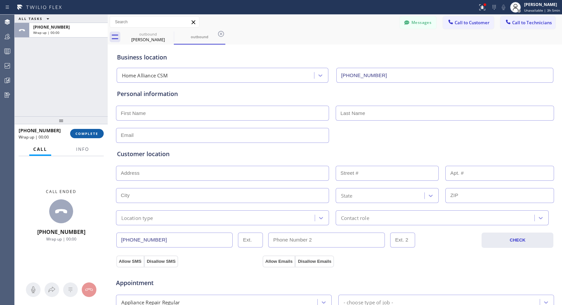
click at [96, 135] on span "COMPLETE" at bounding box center [87, 133] width 23 height 5
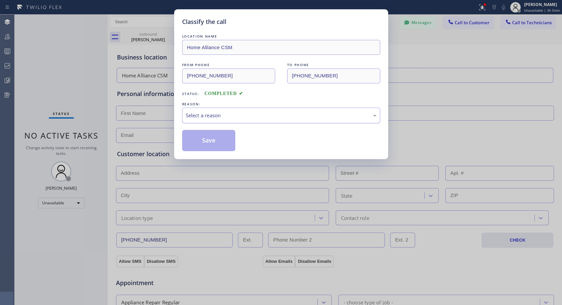
click at [272, 113] on div "Select a reason" at bounding box center [281, 116] width 191 height 8
click at [230, 140] on button "Save" at bounding box center [209, 140] width 54 height 21
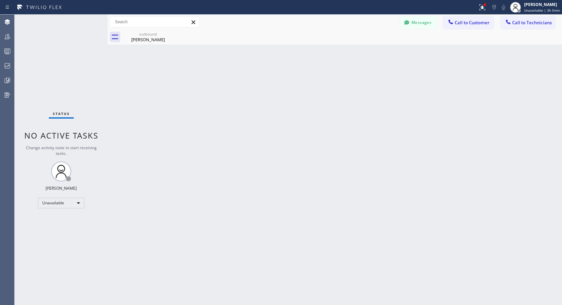
click at [201, 56] on div "Back to Dashboard Change Sender ID Customers Technicians NH [PERSON_NAME] [DATE…" at bounding box center [335, 160] width 455 height 291
click at [168, 33] on icon at bounding box center [170, 34] width 8 height 8
click at [465, 23] on span "Call to Customer" at bounding box center [472, 23] width 35 height 6
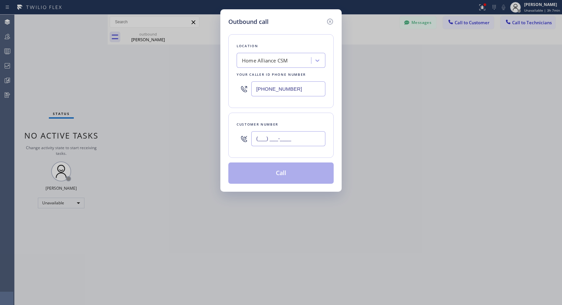
click at [261, 138] on input "(___) ___-____" at bounding box center [288, 138] width 74 height 15
paste input "630) 956-3047"
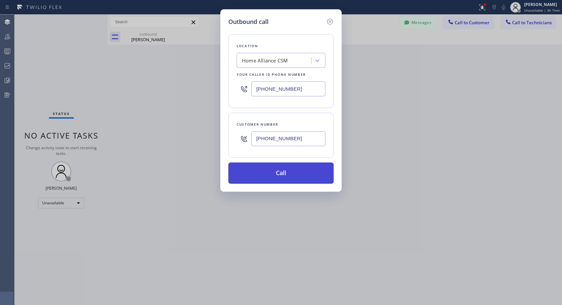
type input "(630) 956-3047"
click at [272, 172] on button "Call" at bounding box center [281, 173] width 105 height 21
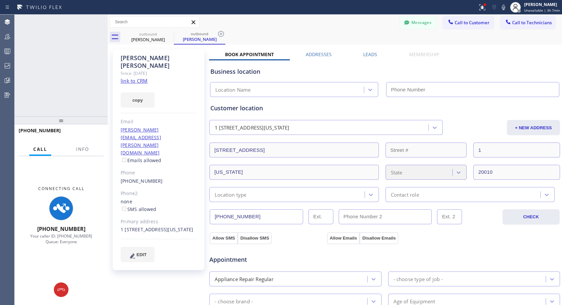
type input "[PHONE_NUMBER]"
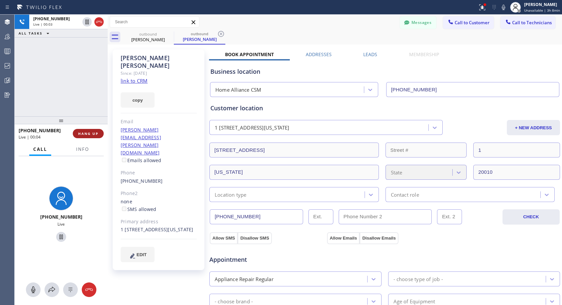
click at [82, 131] on span "HANG UP" at bounding box center [88, 133] width 20 height 5
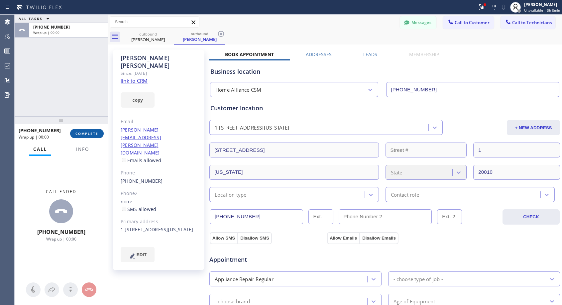
click at [82, 131] on span "COMPLETE" at bounding box center [87, 133] width 23 height 5
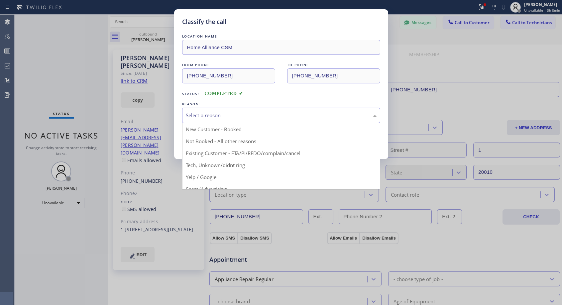
click at [230, 116] on div "Select a reason" at bounding box center [281, 116] width 191 height 8
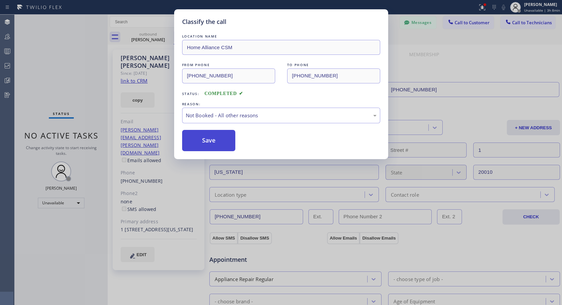
click at [213, 143] on button "Save" at bounding box center [209, 140] width 54 height 21
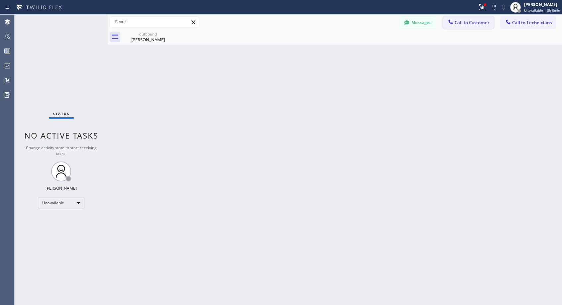
click at [470, 25] on span "Call to Customer" at bounding box center [472, 23] width 35 height 6
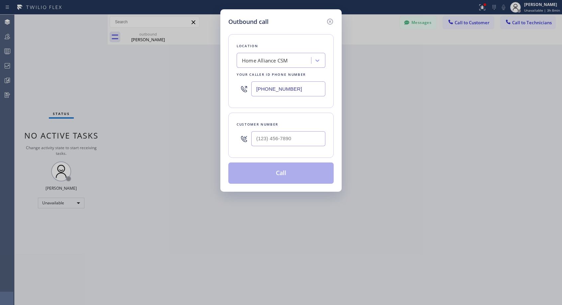
click at [143, 37] on div "Outbound call Location Home Alliance CSM Your caller id phone number (818) 614-…" at bounding box center [281, 152] width 562 height 305
click at [329, 21] on icon at bounding box center [330, 22] width 8 height 8
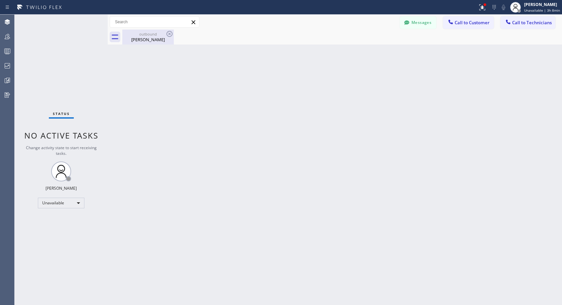
click at [148, 38] on div "Daniel Delaney" at bounding box center [148, 40] width 50 height 6
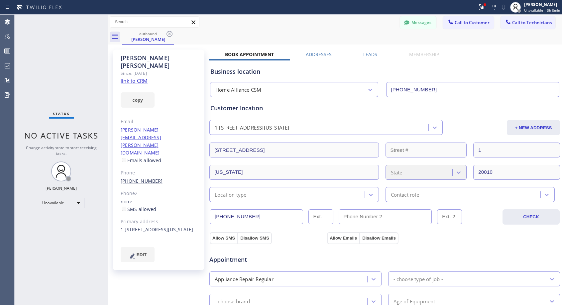
click at [144, 178] on link "(630) 956-3047" at bounding box center [142, 181] width 42 height 6
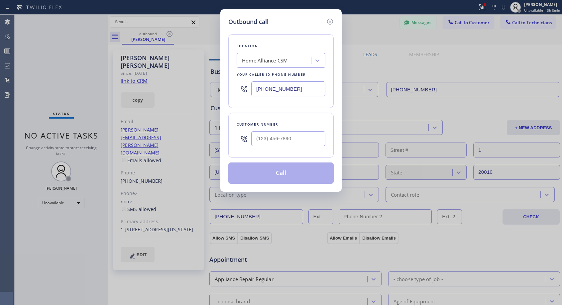
type input "(630) 956-3047"
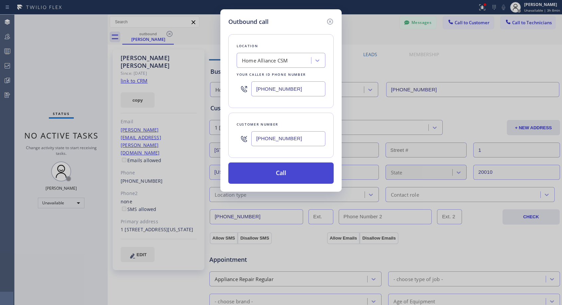
click at [265, 176] on button "Call" at bounding box center [281, 173] width 105 height 21
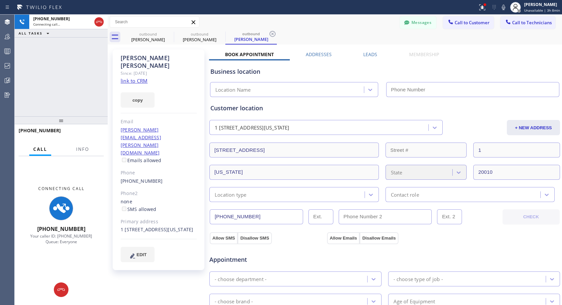
type input "[PHONE_NUMBER]"
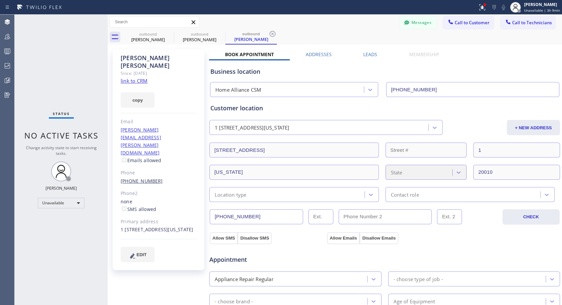
click at [148, 178] on link "(630) 956-3047" at bounding box center [142, 181] width 42 height 6
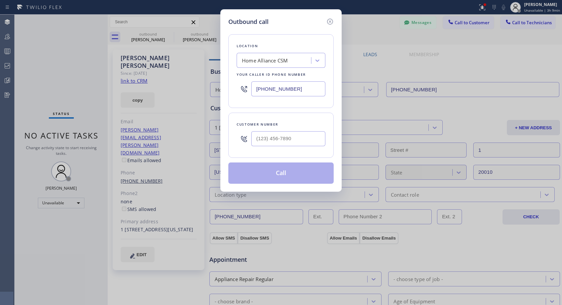
type input "(630) 956-3047"
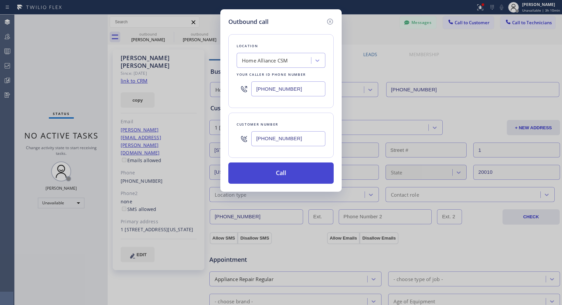
click at [289, 172] on button "Call" at bounding box center [281, 173] width 105 height 21
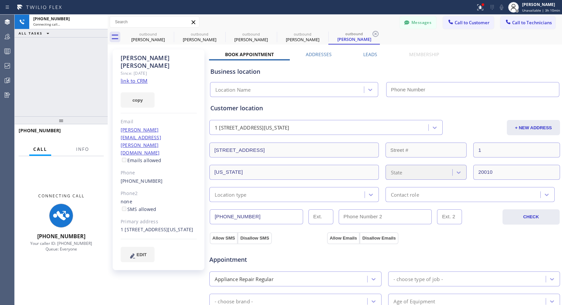
type input "[PHONE_NUMBER]"
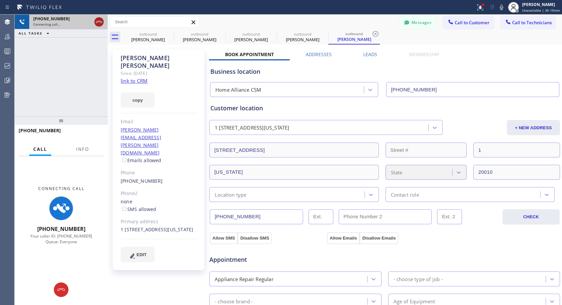
click at [98, 25] on icon at bounding box center [99, 22] width 8 height 8
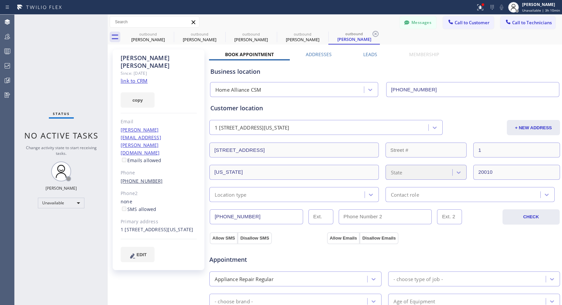
click at [135, 178] on link "(630) 956-3047" at bounding box center [142, 181] width 42 height 6
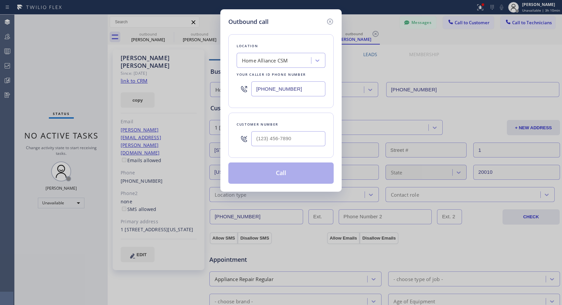
type input "(630) 956-3047"
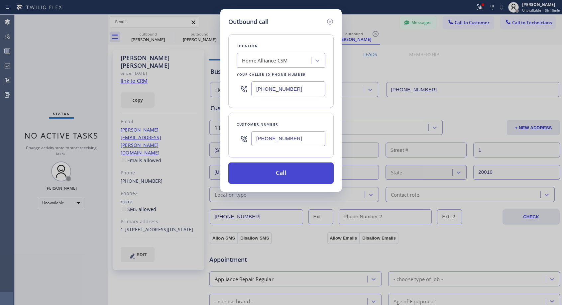
click at [259, 174] on button "Call" at bounding box center [281, 173] width 105 height 21
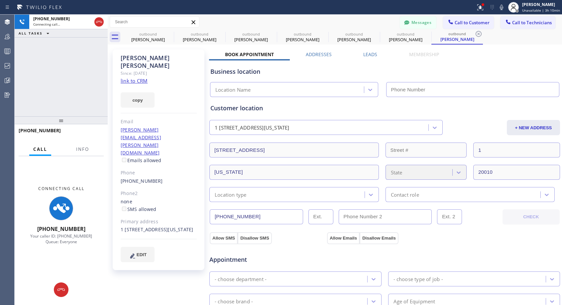
type input "[PHONE_NUMBER]"
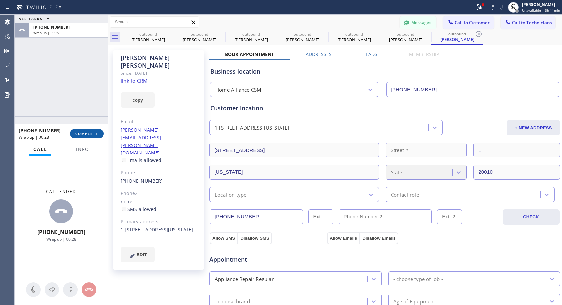
click at [90, 133] on span "COMPLETE" at bounding box center [87, 133] width 23 height 5
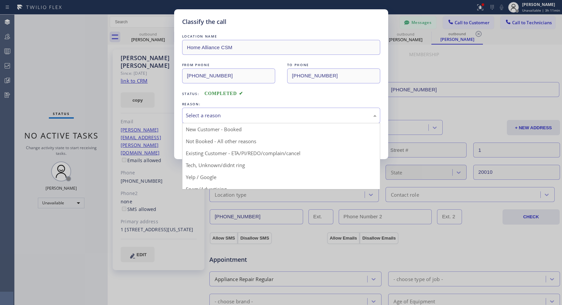
click at [228, 112] on div "Select a reason" at bounding box center [281, 116] width 191 height 8
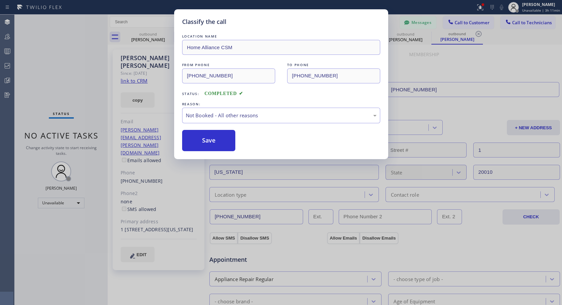
click at [207, 139] on button "Save" at bounding box center [209, 140] width 54 height 21
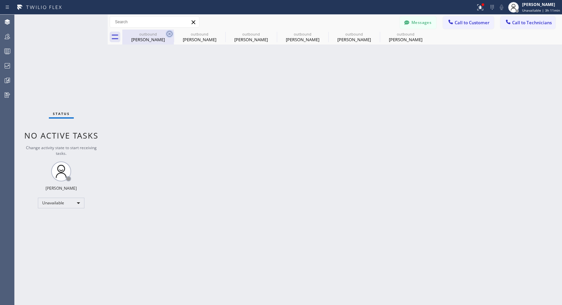
click at [169, 33] on icon at bounding box center [170, 34] width 6 height 6
click at [0, 0] on icon at bounding box center [0, 0] width 0 height 0
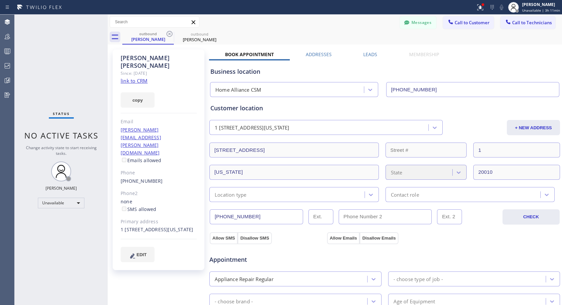
click at [169, 33] on icon at bounding box center [170, 34] width 6 height 6
click at [145, 178] on link "(630) 956-3047" at bounding box center [142, 181] width 42 height 6
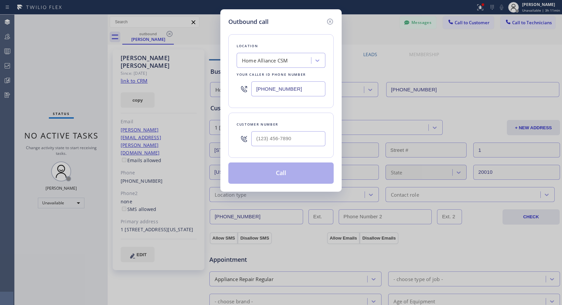
type input "(630) 956-3047"
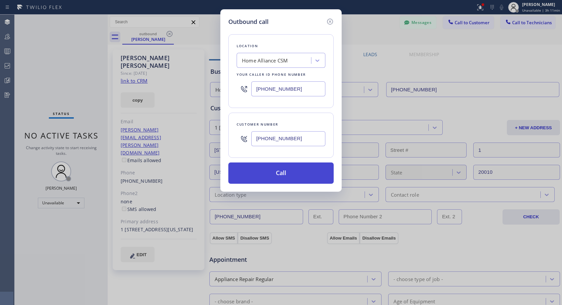
click at [287, 173] on button "Call" at bounding box center [281, 173] width 105 height 21
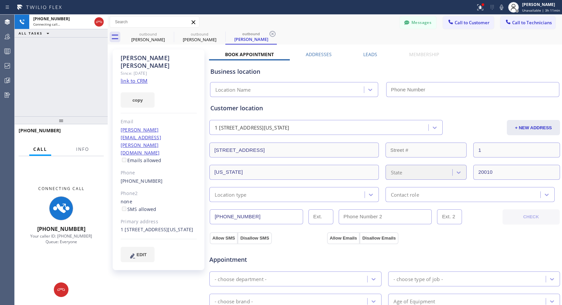
type input "[PHONE_NUMBER]"
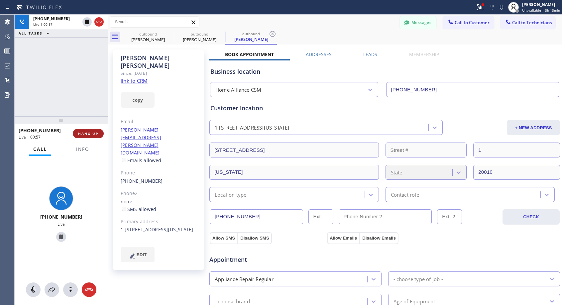
click at [94, 132] on span "HANG UP" at bounding box center [88, 133] width 20 height 5
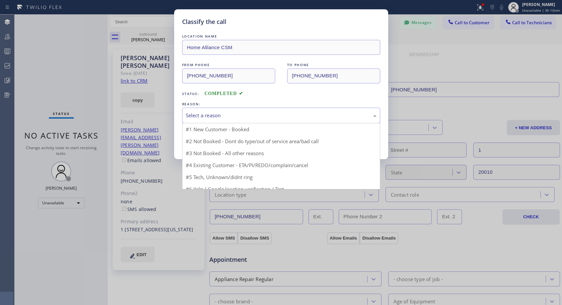
click at [246, 116] on div "Select a reason" at bounding box center [281, 116] width 191 height 8
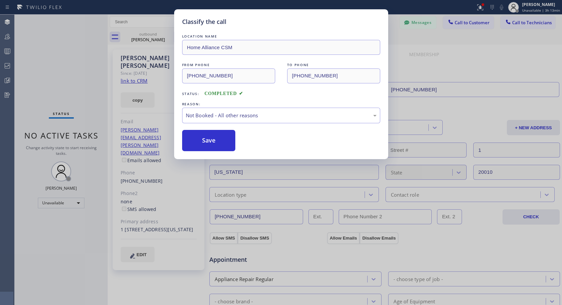
click at [219, 140] on button "Save" at bounding box center [209, 140] width 54 height 21
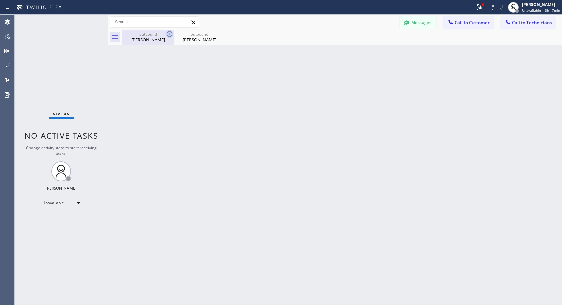
click at [170, 33] on icon at bounding box center [170, 34] width 8 height 8
click at [0, 0] on icon at bounding box center [0, 0] width 0 height 0
click at [170, 33] on div at bounding box center [342, 37] width 440 height 15
click at [467, 22] on span "Call to Customer" at bounding box center [472, 23] width 35 height 6
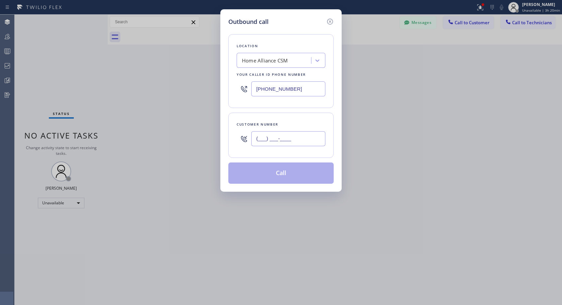
click at [268, 141] on input "(___) ___-____" at bounding box center [288, 138] width 74 height 15
paste input "415) 378-1076"
type input "(415) 378-1076"
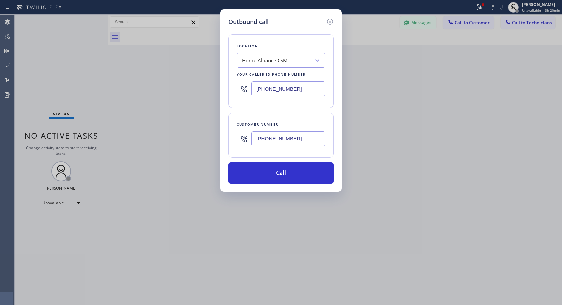
click at [311, 119] on div "Customer number (415) 378-1076" at bounding box center [281, 135] width 105 height 45
click at [290, 170] on button "Call" at bounding box center [281, 173] width 105 height 21
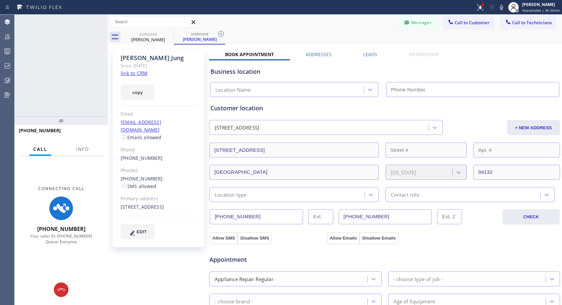
type input "[PHONE_NUMBER]"
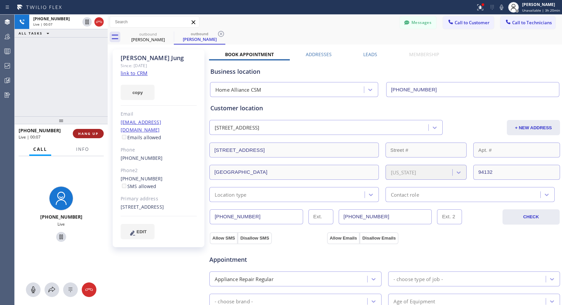
click at [96, 130] on button "HANG UP" at bounding box center [88, 133] width 31 height 9
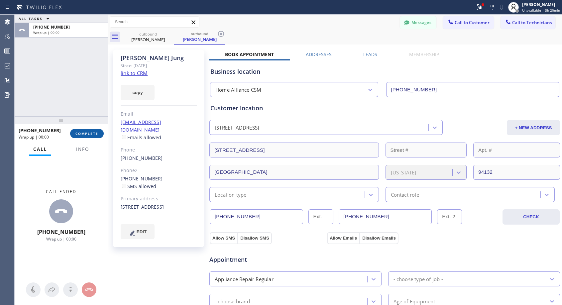
click at [96, 130] on button "COMPLETE" at bounding box center [87, 133] width 34 height 9
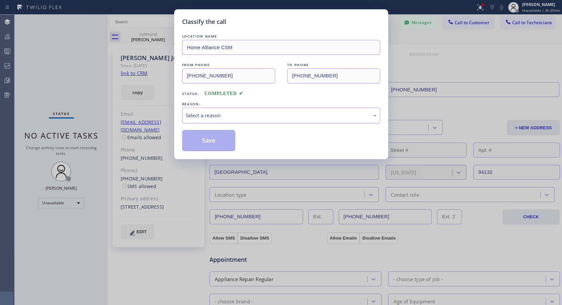
click at [276, 116] on div "Select a reason" at bounding box center [281, 116] width 191 height 8
click at [215, 141] on button "Save" at bounding box center [209, 140] width 54 height 21
click at [215, 142] on button "Save" at bounding box center [209, 140] width 54 height 21
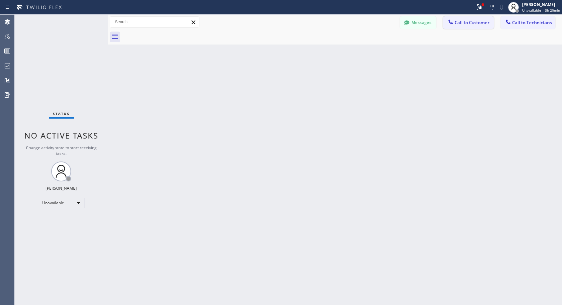
click at [464, 24] on span "Call to Customer" at bounding box center [472, 23] width 35 height 6
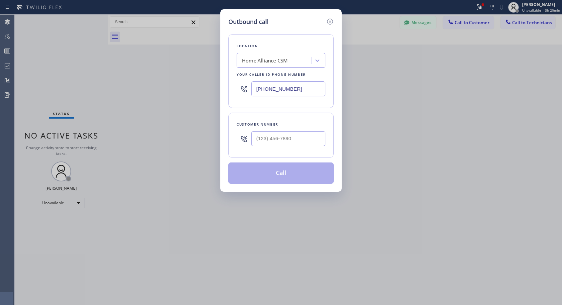
click at [269, 131] on div at bounding box center [288, 139] width 74 height 22
click at [264, 137] on input "(___) ___-____" at bounding box center [288, 138] width 74 height 15
paste input "415) 665-3101"
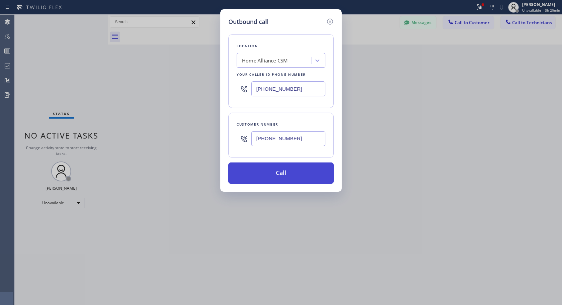
type input "(415) 665-3101"
click at [281, 170] on button "Call" at bounding box center [281, 173] width 105 height 21
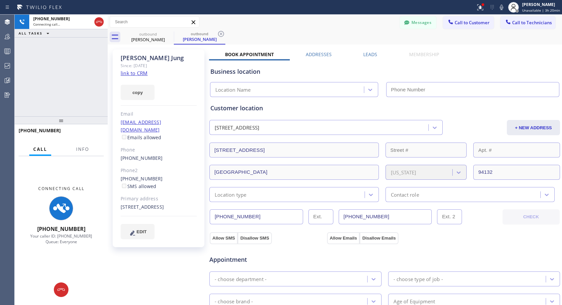
type input "[PHONE_NUMBER]"
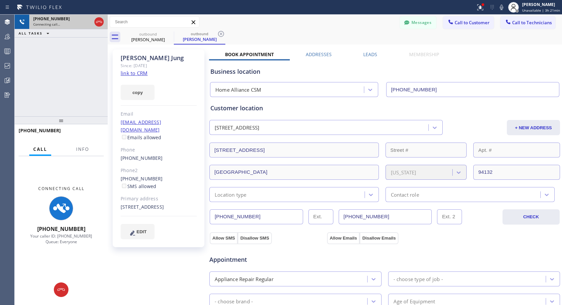
click at [99, 24] on icon at bounding box center [99, 22] width 8 height 8
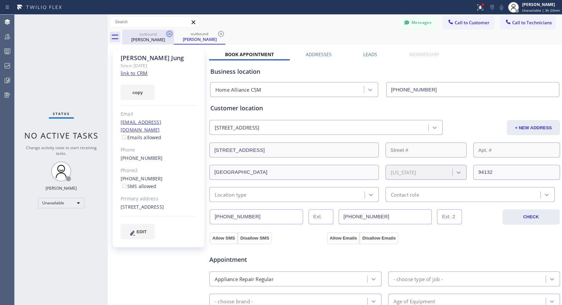
click at [170, 35] on icon at bounding box center [170, 34] width 8 height 8
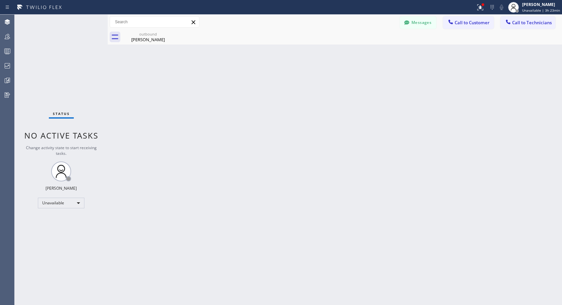
click at [0, 0] on icon at bounding box center [0, 0] width 0 height 0
click at [170, 33] on icon at bounding box center [170, 34] width 6 height 6
click at [169, 33] on icon at bounding box center [170, 34] width 6 height 6
click at [464, 27] on button "Call to Customer" at bounding box center [468, 22] width 51 height 13
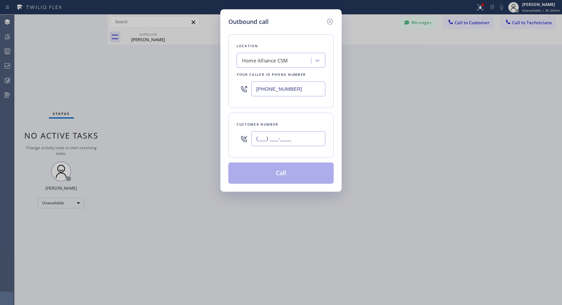
click at [294, 139] on input "(___) ___-____" at bounding box center [288, 138] width 74 height 15
paste input "415) 378-1076"
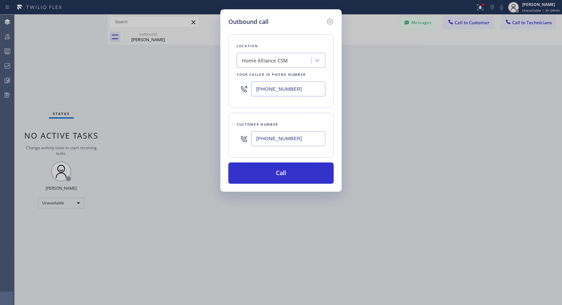
click at [264, 141] on input "(415) 378-1076" at bounding box center [288, 138] width 74 height 15
paste input "665-3101"
type input "(415) 665-3101"
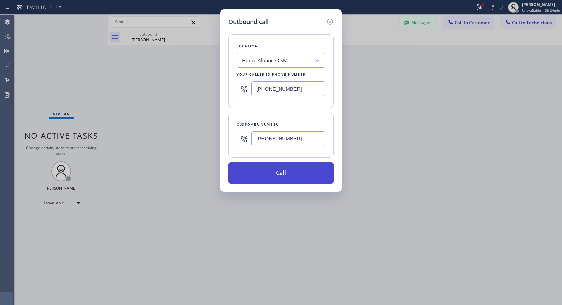
click at [289, 168] on button "Call" at bounding box center [281, 173] width 105 height 21
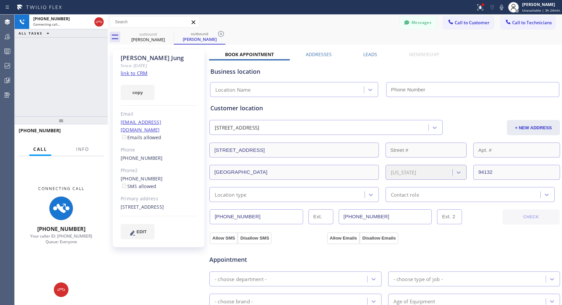
type input "[PHONE_NUMBER]"
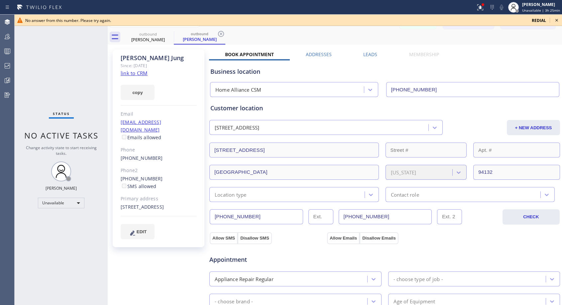
click at [556, 20] on icon at bounding box center [557, 20] width 8 height 8
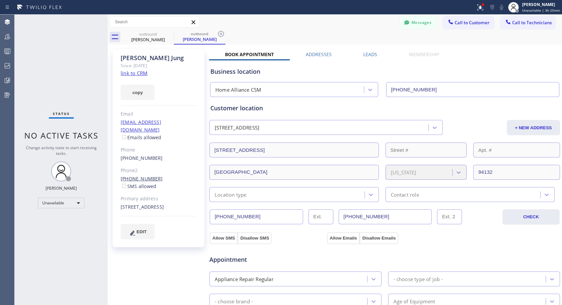
click at [143, 176] on link "(415) 665-3101" at bounding box center [142, 179] width 42 height 6
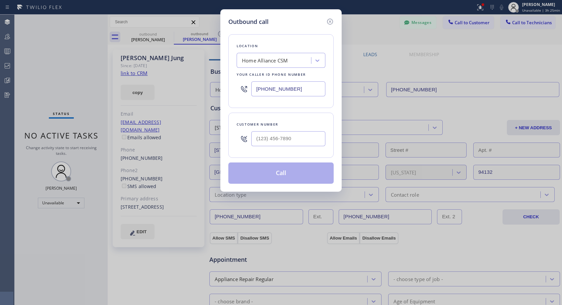
type input "(415) 665-3101"
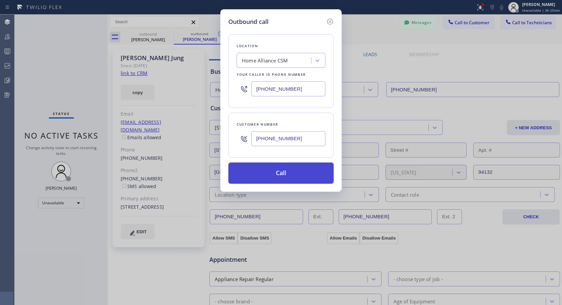
click at [280, 176] on button "Call" at bounding box center [281, 173] width 105 height 21
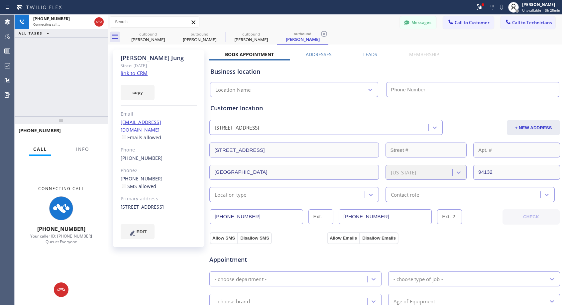
type input "[PHONE_NUMBER]"
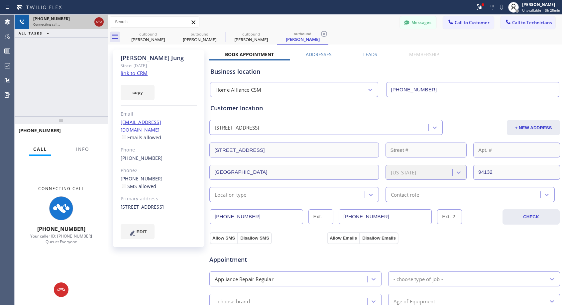
click at [98, 23] on icon at bounding box center [99, 22] width 8 height 8
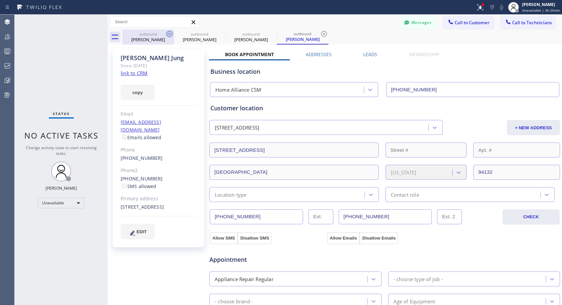
click at [169, 33] on icon at bounding box center [170, 34] width 6 height 6
click at [0, 0] on icon at bounding box center [0, 0] width 0 height 0
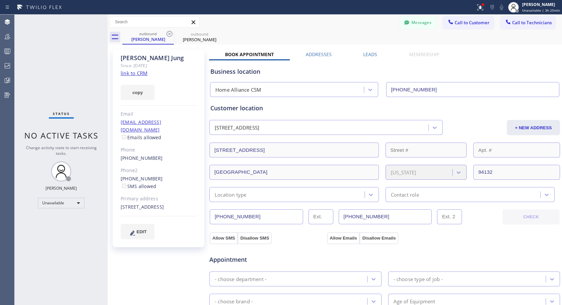
click at [169, 33] on icon at bounding box center [170, 34] width 6 height 6
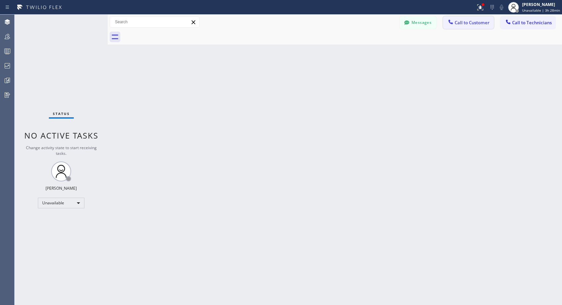
drag, startPoint x: 479, startPoint y: 25, endPoint x: 357, endPoint y: 81, distance: 134.4
click at [479, 25] on span "Call to Customer" at bounding box center [472, 23] width 35 height 6
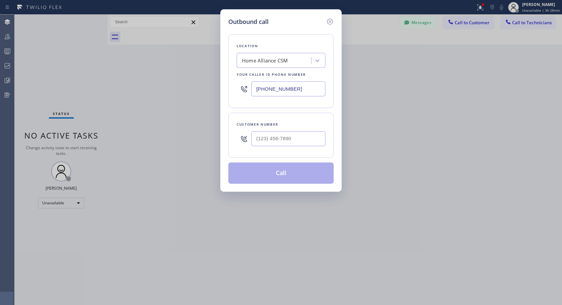
click at [284, 147] on div at bounding box center [288, 139] width 74 height 22
click at [287, 138] on input "(___) ___-____" at bounding box center [288, 138] width 74 height 15
paste input "310) 422-0827"
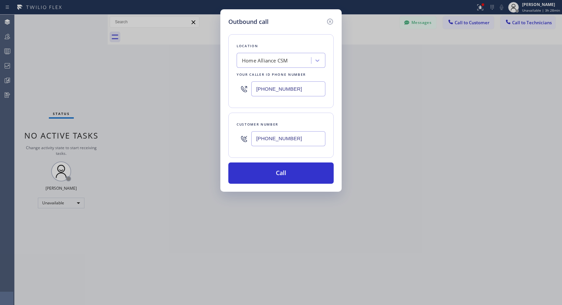
type input "(310) 422-0827"
click at [303, 116] on div "Customer number (310) 422-0827" at bounding box center [281, 135] width 105 height 45
click at [290, 168] on button "Call" at bounding box center [281, 173] width 105 height 21
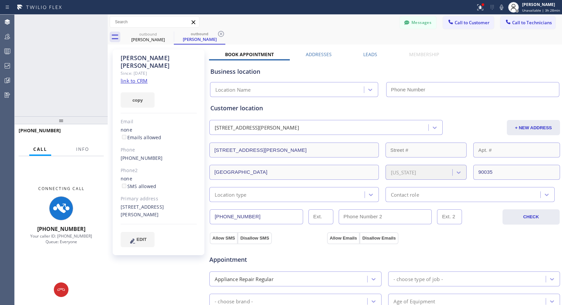
type input "[PHONE_NUMBER]"
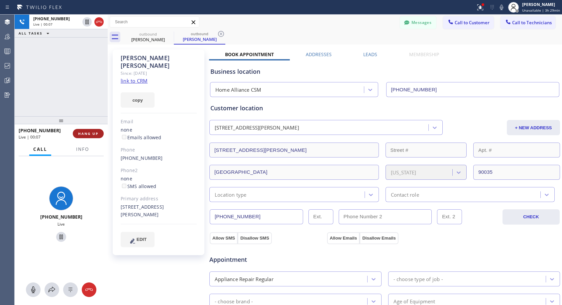
click at [95, 134] on span "HANG UP" at bounding box center [88, 133] width 20 height 5
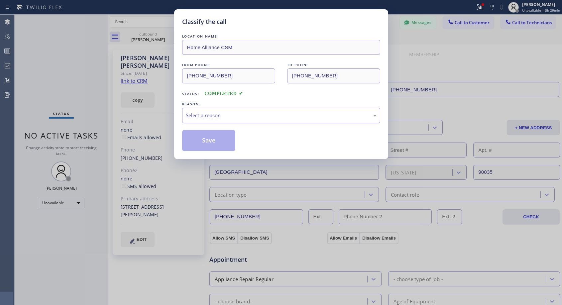
click at [264, 118] on div "Select a reason" at bounding box center [281, 116] width 191 height 8
click at [205, 142] on button "Save" at bounding box center [209, 140] width 54 height 21
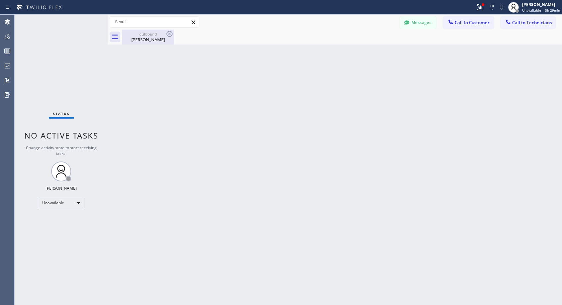
click at [150, 42] on div "Karen Bierman" at bounding box center [148, 40] width 50 height 6
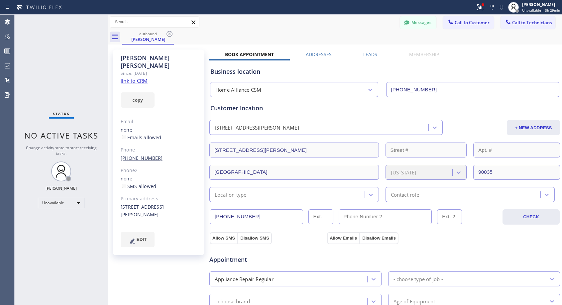
click at [144, 155] on link "(310) 422-0827" at bounding box center [142, 158] width 42 height 6
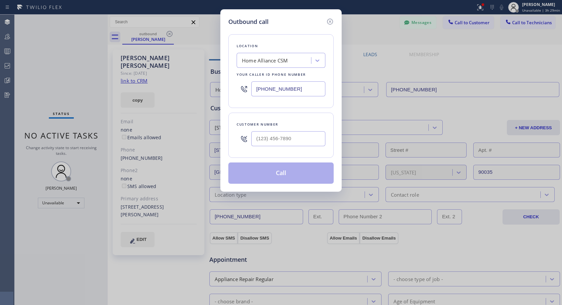
type input "(310) 422-0827"
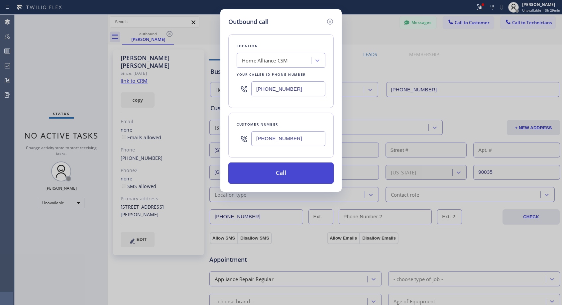
click at [265, 172] on button "Call" at bounding box center [281, 173] width 105 height 21
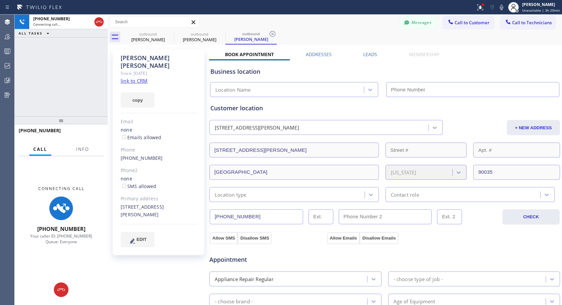
type input "[PHONE_NUMBER]"
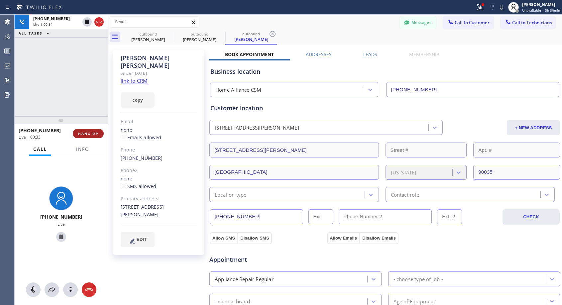
click at [92, 133] on span "HANG UP" at bounding box center [88, 133] width 20 height 5
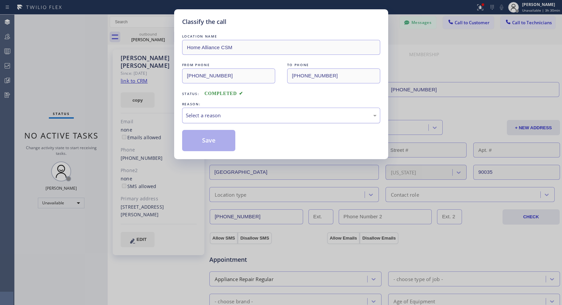
click at [261, 109] on div "Select a reason" at bounding box center [281, 116] width 198 height 16
click at [230, 145] on button "Save" at bounding box center [209, 140] width 54 height 21
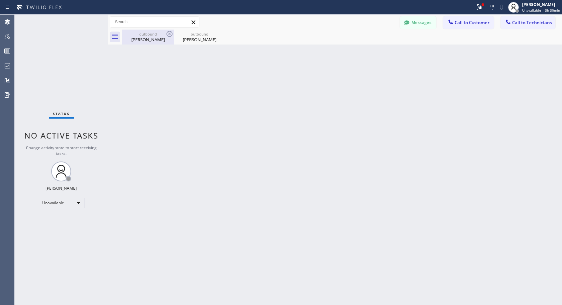
click at [145, 41] on div "Karen Bierman" at bounding box center [148, 40] width 50 height 6
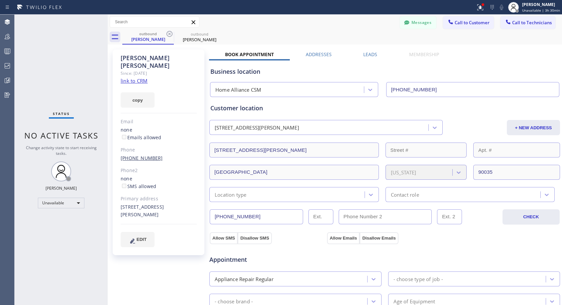
click at [139, 155] on link "(310) 422-0827" at bounding box center [142, 158] width 42 height 6
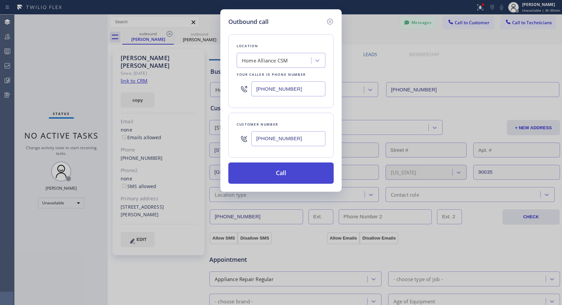
click at [287, 172] on button "Call" at bounding box center [281, 173] width 105 height 21
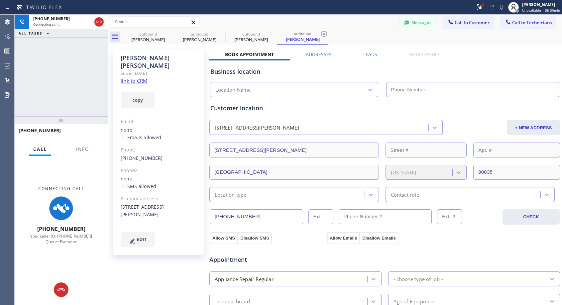
type input "[PHONE_NUMBER]"
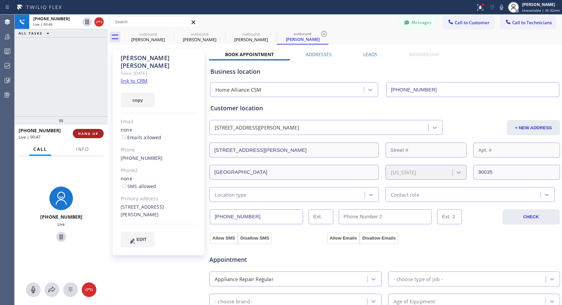
click at [90, 133] on span "HANG UP" at bounding box center [88, 133] width 20 height 5
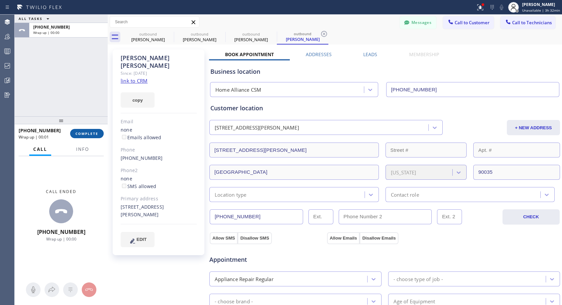
click at [90, 133] on span "COMPLETE" at bounding box center [87, 133] width 23 height 5
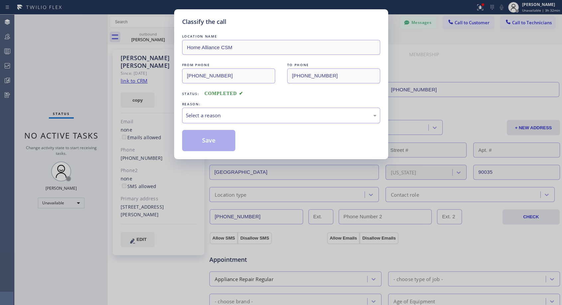
click at [275, 114] on div "Select a reason" at bounding box center [281, 116] width 191 height 8
click at [214, 142] on button "Save" at bounding box center [209, 140] width 54 height 21
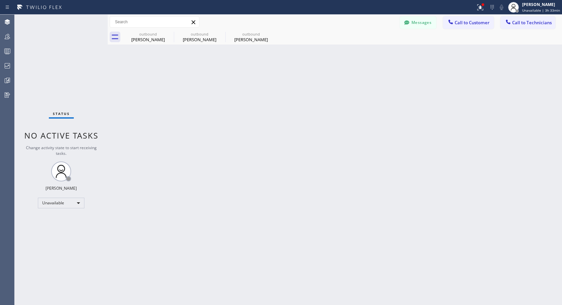
click at [478, 22] on span "Call to Customer" at bounding box center [472, 23] width 35 height 6
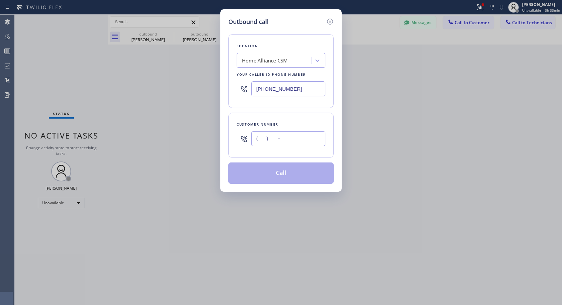
click at [310, 143] on input "(___) ___-____" at bounding box center [288, 138] width 74 height 15
paste input "847) 409-3156"
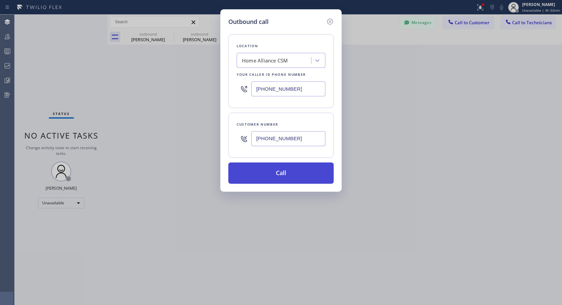
type input "(847) 409-3156"
click at [303, 173] on button "Call" at bounding box center [281, 173] width 105 height 21
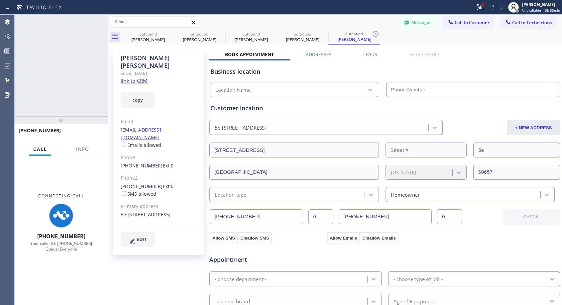
type input "[PHONE_NUMBER]"
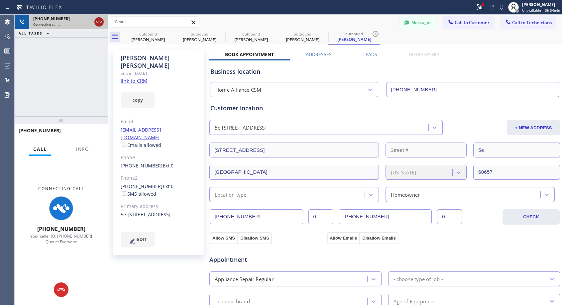
click at [97, 20] on icon at bounding box center [99, 22] width 8 height 8
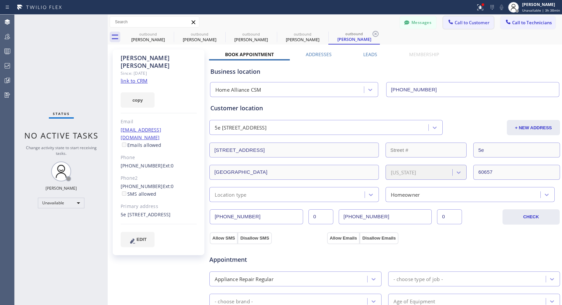
click at [467, 23] on span "Call to Customer" at bounding box center [472, 23] width 35 height 6
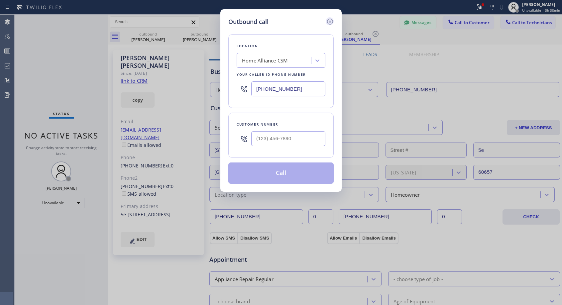
drag, startPoint x: 330, startPoint y: 20, endPoint x: 165, endPoint y: 37, distance: 165.9
click at [330, 20] on icon at bounding box center [330, 22] width 8 height 8
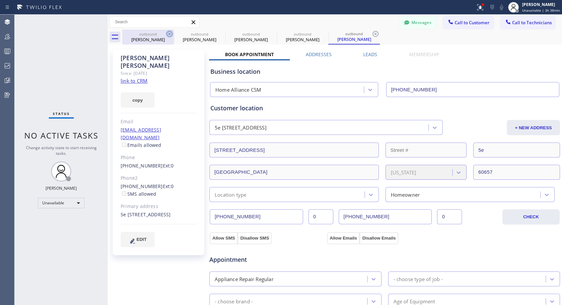
click at [168, 33] on icon at bounding box center [170, 34] width 8 height 8
click at [0, 0] on icon at bounding box center [0, 0] width 0 height 0
click at [372, 33] on icon at bounding box center [376, 34] width 8 height 8
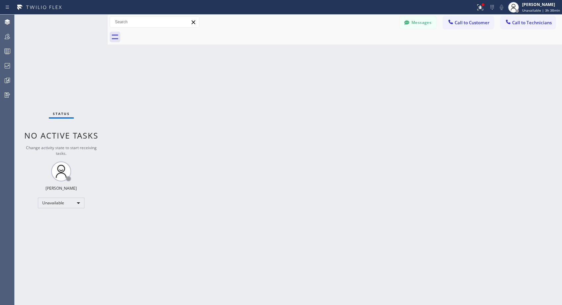
click at [168, 33] on div at bounding box center [342, 37] width 440 height 15
click at [465, 22] on span "Call to Customer" at bounding box center [472, 23] width 35 height 6
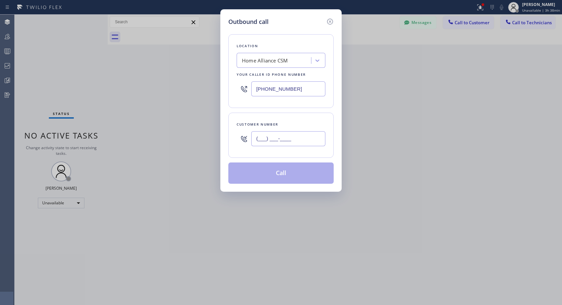
click at [291, 134] on input "(___) ___-____" at bounding box center [288, 138] width 74 height 15
paste input "646) 258-8932"
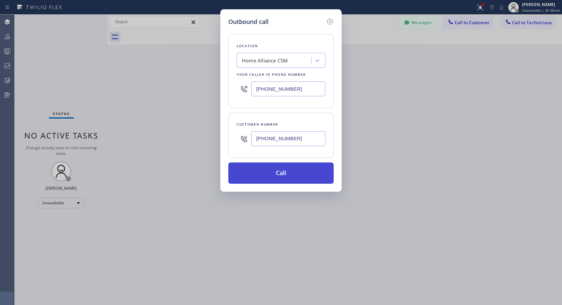
type input "[PHONE_NUMBER]"
click at [282, 169] on button "Call" at bounding box center [281, 173] width 105 height 21
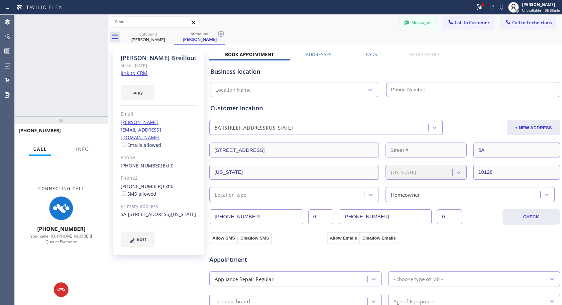
type input "[PHONE_NUMBER]"
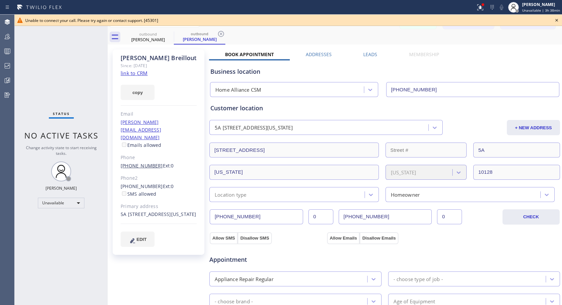
click at [147, 163] on link "[PHONE_NUMBER]" at bounding box center [142, 166] width 42 height 6
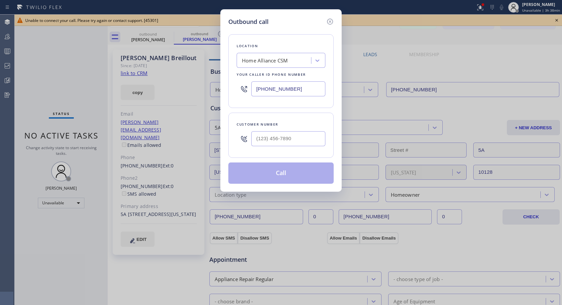
type input "[PHONE_NUMBER]"
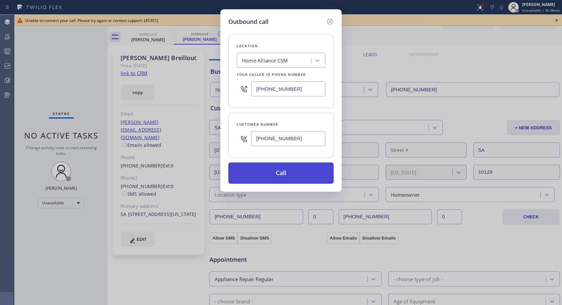
click at [271, 174] on button "Call" at bounding box center [281, 173] width 105 height 21
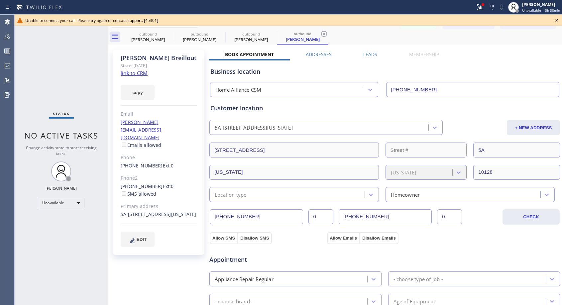
type input "[PHONE_NUMBER]"
click at [558, 20] on icon at bounding box center [557, 20] width 8 height 8
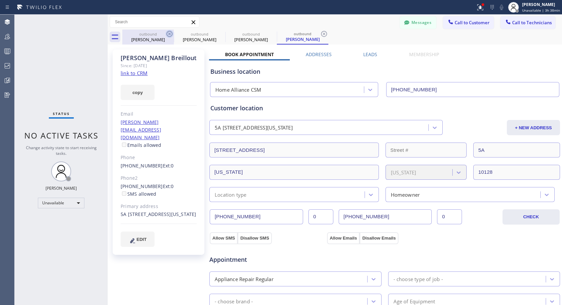
click at [169, 34] on icon at bounding box center [170, 34] width 6 height 6
click at [0, 0] on icon at bounding box center [0, 0] width 0 height 0
click at [321, 34] on icon at bounding box center [324, 34] width 6 height 6
click at [169, 34] on div "outbound Charles Breillout outbound Charles Breillout outbound Charles Breillou…" at bounding box center [342, 37] width 440 height 15
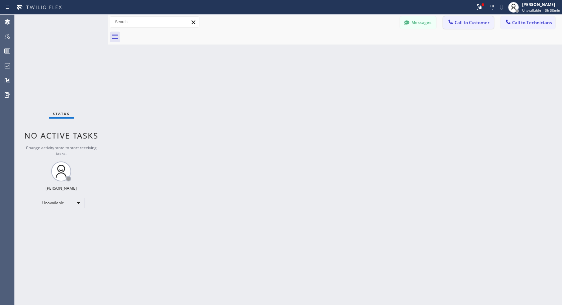
click at [449, 22] on icon at bounding box center [451, 22] width 4 height 4
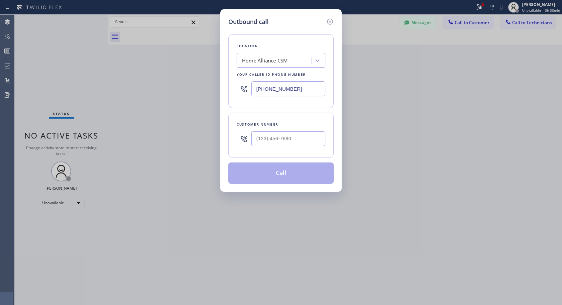
click at [252, 141] on div at bounding box center [281, 139] width 89 height 22
click at [253, 140] on input "(___) ___-____" at bounding box center [288, 138] width 74 height 15
paste input "646) 258-8932"
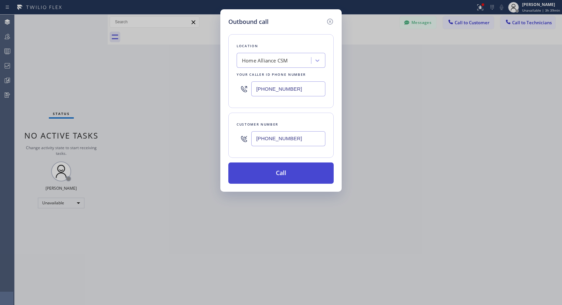
type input "[PHONE_NUMBER]"
click at [299, 169] on button "Call" at bounding box center [281, 173] width 105 height 21
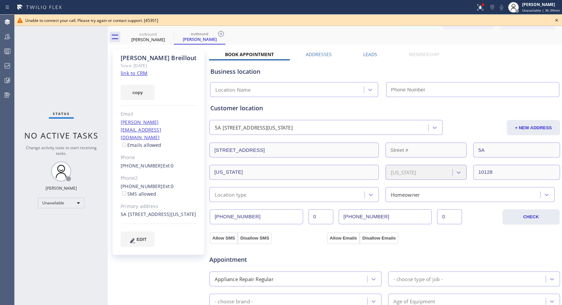
type input "[PHONE_NUMBER]"
click at [557, 21] on icon at bounding box center [557, 20] width 8 height 8
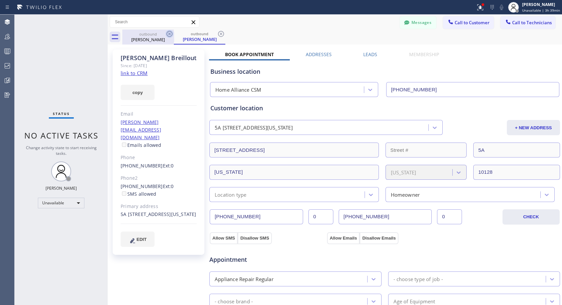
click at [170, 33] on icon at bounding box center [170, 34] width 6 height 6
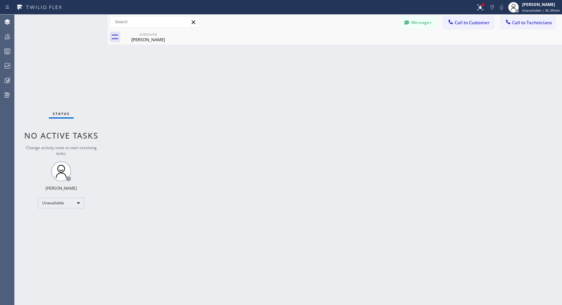
click at [0, 0] on icon at bounding box center [0, 0] width 0 height 0
click at [169, 30] on icon at bounding box center [170, 34] width 8 height 8
click at [170, 32] on icon at bounding box center [170, 34] width 8 height 8
click at [152, 40] on div "[PERSON_NAME]" at bounding box center [148, 40] width 50 height 6
click at [458, 20] on span "Call to Customer" at bounding box center [472, 23] width 35 height 6
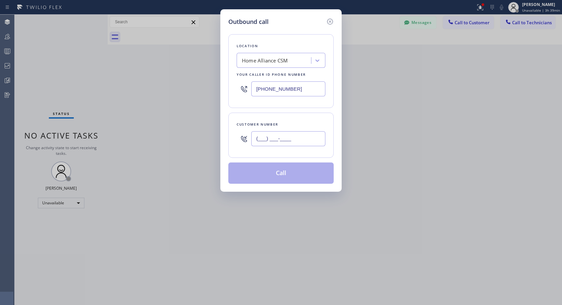
click at [274, 139] on input "(___) ___-____" at bounding box center [288, 138] width 74 height 15
paste input "646) 258-8932"
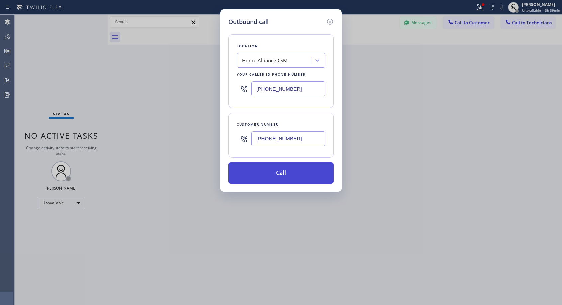
type input "[PHONE_NUMBER]"
click at [281, 176] on button "Call" at bounding box center [281, 173] width 105 height 21
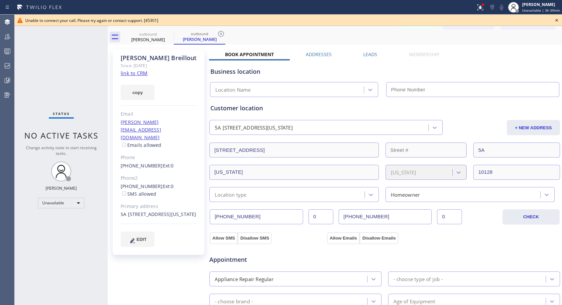
type input "[PHONE_NUMBER]"
click at [558, 21] on icon at bounding box center [557, 20] width 8 height 8
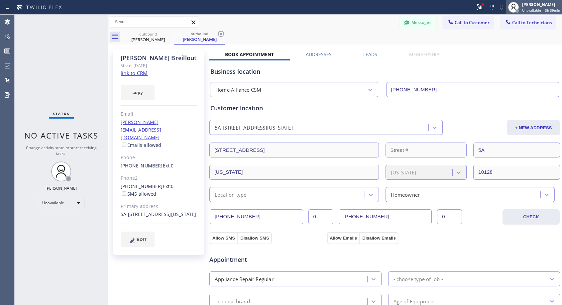
click at [537, 8] on span "Unavailable | 3h 39min" at bounding box center [542, 10] width 38 height 5
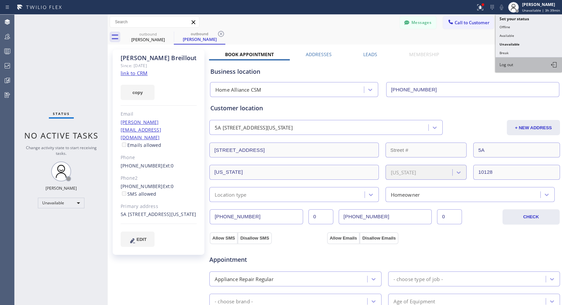
click at [513, 65] on span "Log out" at bounding box center [507, 65] width 14 height 6
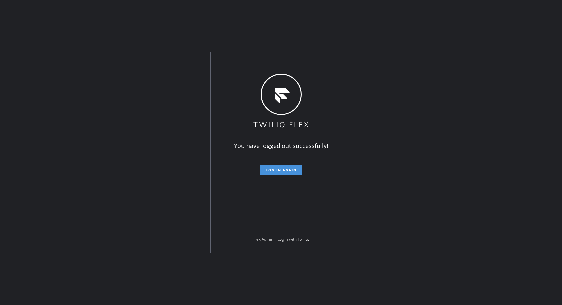
click at [287, 169] on span "Log in again" at bounding box center [281, 170] width 31 height 5
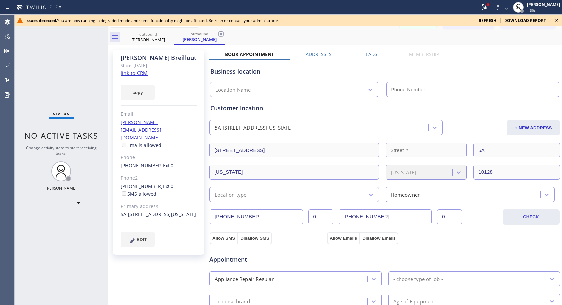
type input "[PHONE_NUMBER]"
click at [558, 21] on icon at bounding box center [557, 20] width 8 height 8
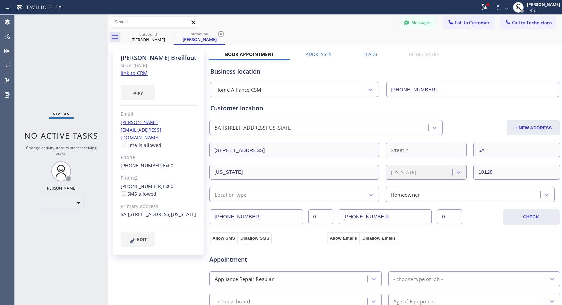
click at [141, 163] on link "[PHONE_NUMBER]" at bounding box center [142, 166] width 42 height 6
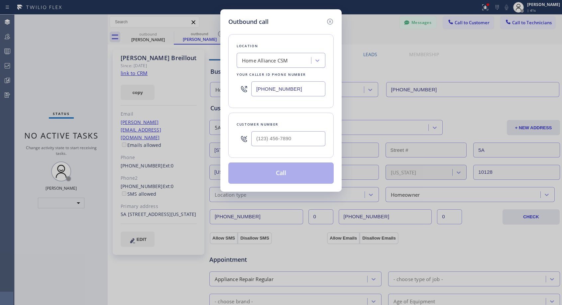
type input "[PHONE_NUMBER]"
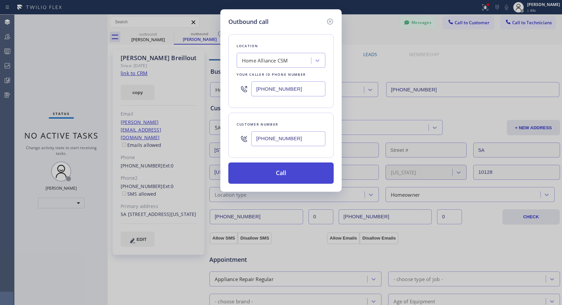
click at [279, 172] on button "Call" at bounding box center [281, 173] width 105 height 21
click at [288, 171] on button "Call" at bounding box center [281, 173] width 105 height 21
click at [288, 173] on button "Call" at bounding box center [281, 173] width 105 height 21
click at [331, 20] on icon at bounding box center [330, 22] width 8 height 8
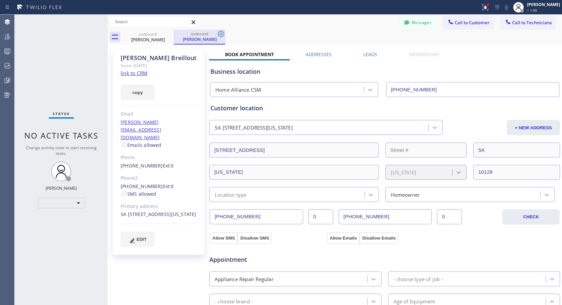
click at [222, 35] on icon at bounding box center [221, 34] width 8 height 8
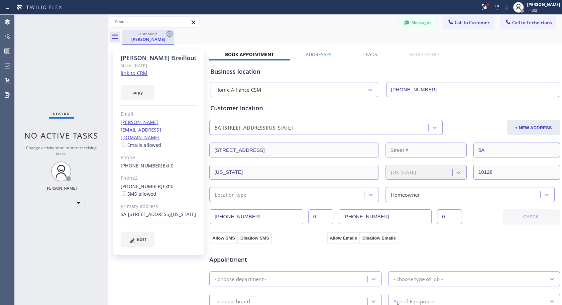
click at [169, 33] on icon at bounding box center [170, 34] width 6 height 6
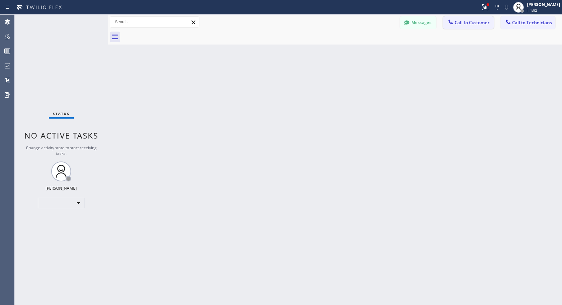
click at [469, 25] on span "Call to Customer" at bounding box center [472, 23] width 35 height 6
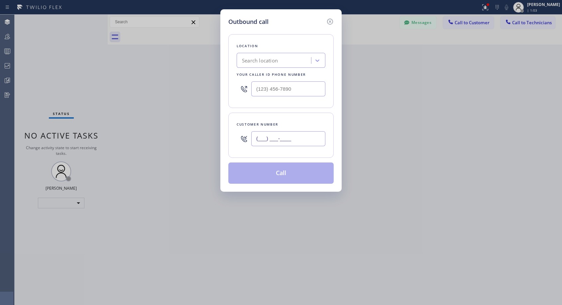
click at [289, 136] on input "(___) ___-____" at bounding box center [288, 138] width 74 height 15
paste input "646) 258-8932"
type input "[PHONE_NUMBER]"
click at [255, 89] on input "(___) ___-____" at bounding box center [288, 88] width 74 height 15
paste input "818) 614-5337"
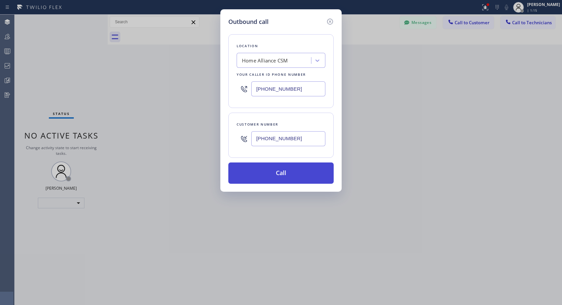
type input "[PHONE_NUMBER]"
click at [281, 171] on button "Call" at bounding box center [281, 173] width 105 height 21
click at [334, 21] on icon at bounding box center [330, 22] width 8 height 8
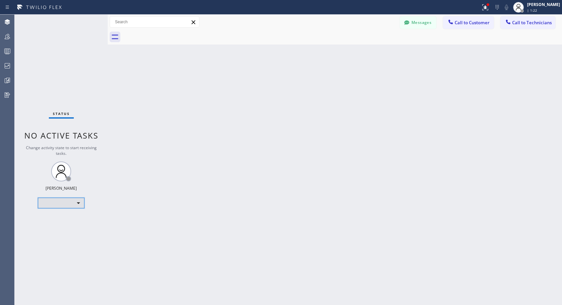
click at [76, 203] on div "​" at bounding box center [61, 203] width 47 height 11
click at [60, 228] on li "Unavailable" at bounding box center [60, 229] width 45 height 8
click at [77, 203] on div "​" at bounding box center [61, 203] width 47 height 11
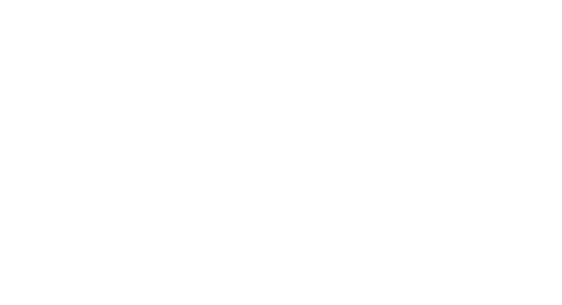
click at [399, 31] on div at bounding box center [281, 152] width 562 height 305
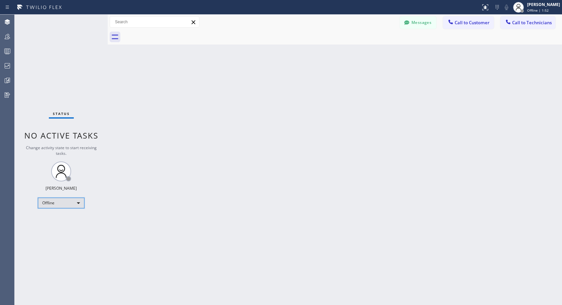
click at [64, 204] on div "Offline" at bounding box center [61, 203] width 47 height 11
click at [64, 229] on li "Unavailable" at bounding box center [60, 229] width 45 height 8
click at [124, 171] on div "Back to Dashboard Change Sender ID Customers Technicians NH [PERSON_NAME] [DATE…" at bounding box center [335, 160] width 455 height 291
click at [460, 21] on span "Call to Customer" at bounding box center [472, 23] width 35 height 6
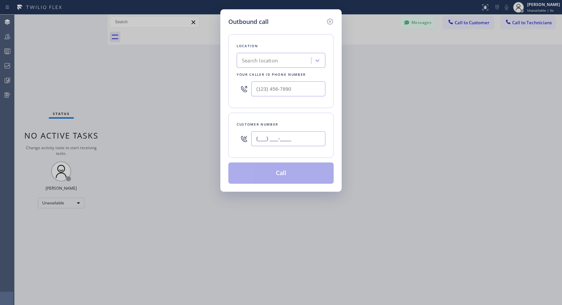
click at [268, 136] on input "(___) ___-____" at bounding box center [288, 138] width 74 height 15
paste input "646) 258-8932"
type input "[PHONE_NUMBER]"
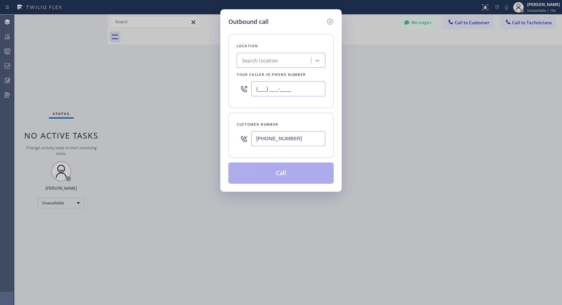
click at [258, 88] on input "(___) ___-____" at bounding box center [288, 88] width 74 height 15
paste input "818) 614-5337"
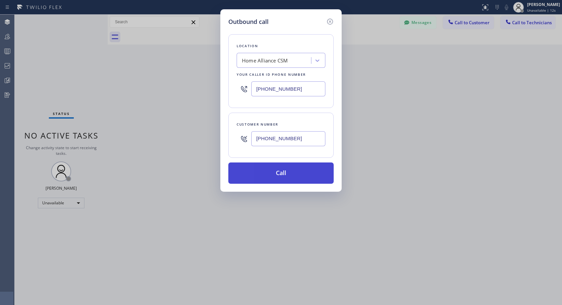
type input "[PHONE_NUMBER]"
click at [287, 171] on button "Call" at bounding box center [281, 173] width 105 height 21
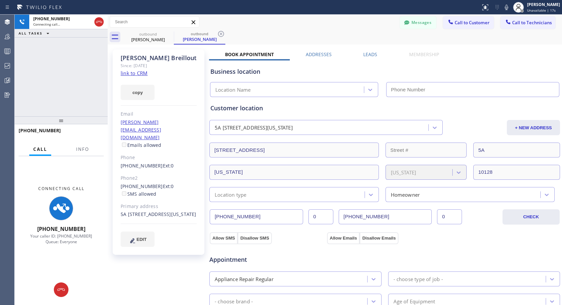
type input "[PHONE_NUMBER]"
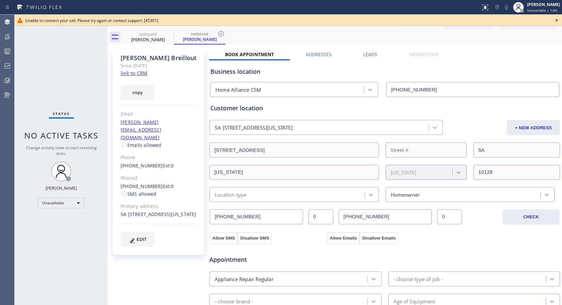
click at [556, 21] on icon at bounding box center [557, 20] width 8 height 8
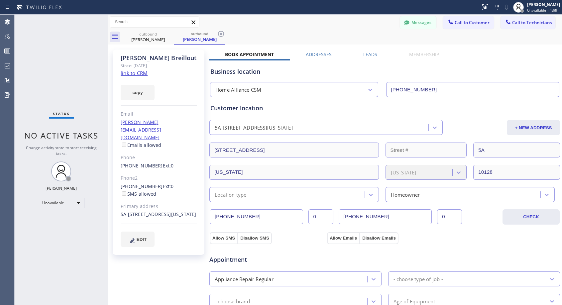
click at [143, 163] on link "[PHONE_NUMBER]" at bounding box center [142, 166] width 42 height 6
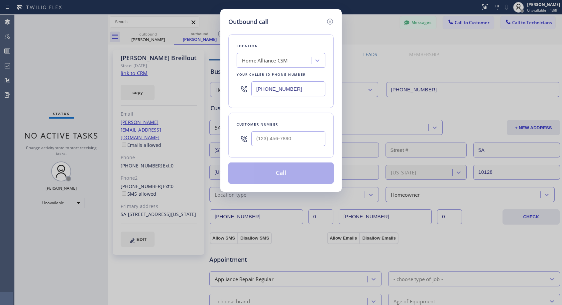
type input "[PHONE_NUMBER]"
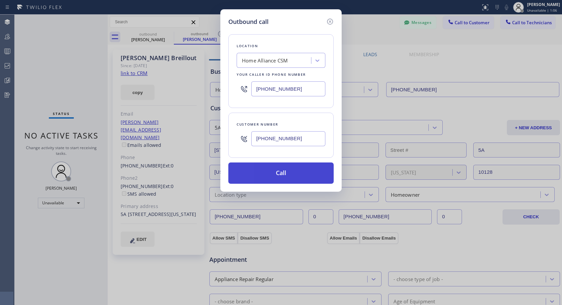
click at [295, 176] on button "Call" at bounding box center [281, 173] width 105 height 21
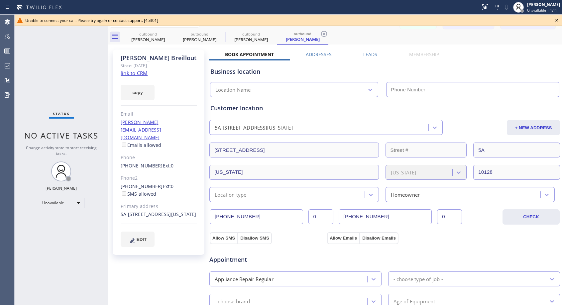
type input "[PHONE_NUMBER]"
click at [557, 22] on icon at bounding box center [557, 20] width 8 height 8
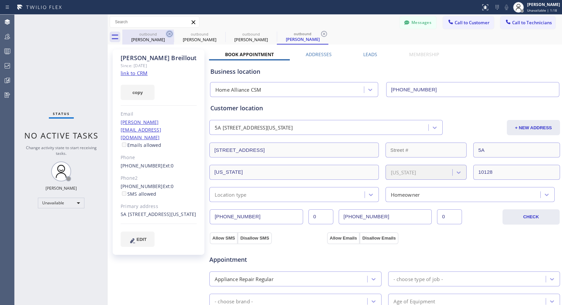
click at [168, 33] on icon at bounding box center [170, 34] width 8 height 8
click at [0, 0] on icon at bounding box center [0, 0] width 0 height 0
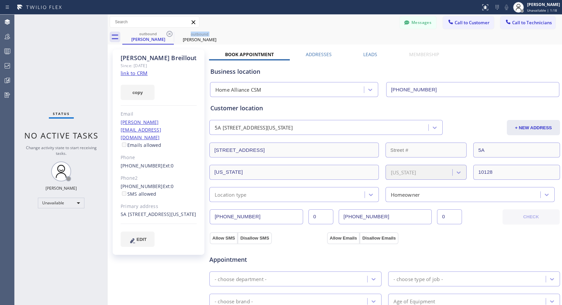
click at [168, 33] on icon at bounding box center [170, 34] width 8 height 8
click at [0, 0] on icon at bounding box center [0, 0] width 0 height 0
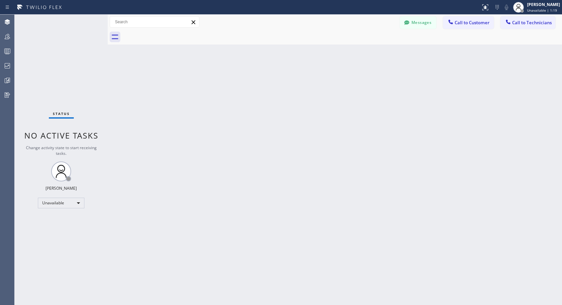
click at [168, 33] on div at bounding box center [342, 37] width 440 height 15
click at [548, 6] on div "[PERSON_NAME]" at bounding box center [544, 5] width 33 height 6
click at [401, 119] on div "Back to Dashboard Change Sender ID Customers Technicians NH [PERSON_NAME] [DATE…" at bounding box center [335, 160] width 455 height 291
click at [470, 23] on span "Call to Customer" at bounding box center [472, 23] width 35 height 6
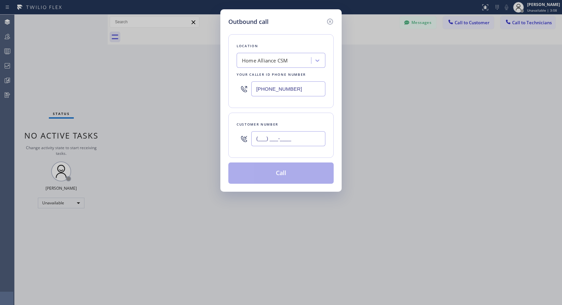
click at [292, 140] on input "(___) ___-____" at bounding box center [288, 138] width 74 height 15
paste input "646) 258-8932"
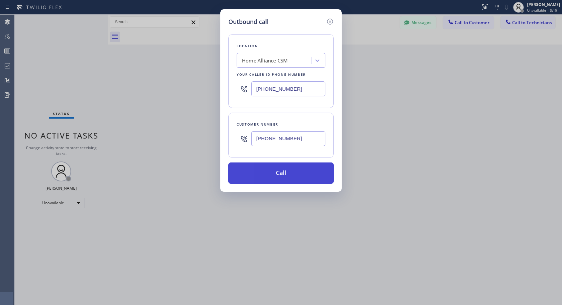
type input "[PHONE_NUMBER]"
click at [278, 173] on button "Call" at bounding box center [281, 173] width 105 height 21
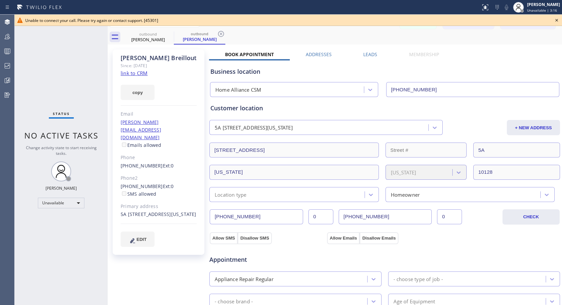
type input "[PHONE_NUMBER]"
click at [558, 20] on icon at bounding box center [557, 20] width 8 height 8
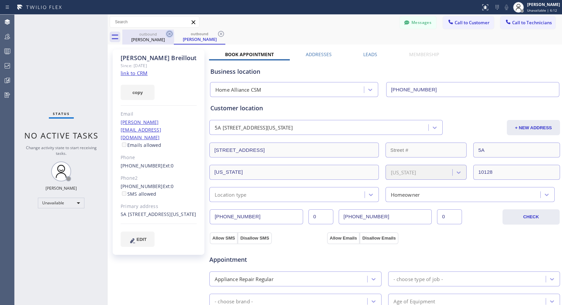
click at [169, 32] on icon at bounding box center [170, 34] width 8 height 8
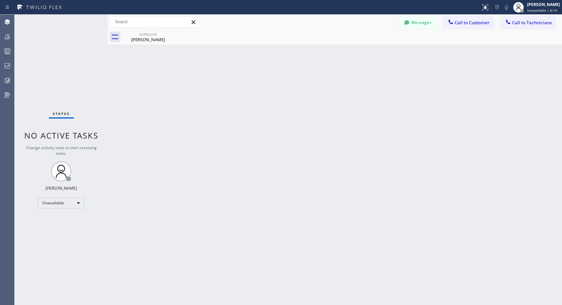
click at [0, 0] on icon at bounding box center [0, 0] width 0 height 0
click at [170, 33] on icon at bounding box center [170, 34] width 8 height 8
click at [145, 41] on div "[PERSON_NAME]" at bounding box center [148, 40] width 50 height 6
click at [470, 20] on span "Call to Customer" at bounding box center [472, 23] width 35 height 6
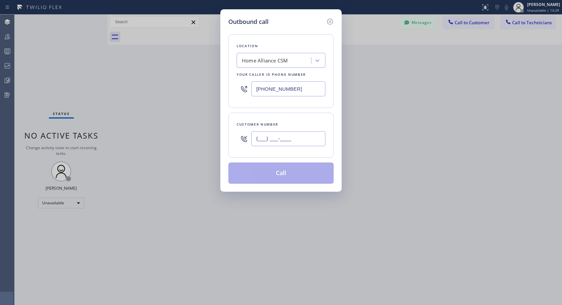
click at [270, 138] on input "(___) ___-____" at bounding box center [288, 138] width 74 height 15
paste input "646) 258-8932"
type input "[PHONE_NUMBER]"
click at [308, 123] on div "Customer number" at bounding box center [281, 124] width 89 height 7
click at [254, 138] on input "[PHONE_NUMBER]" at bounding box center [288, 138] width 74 height 15
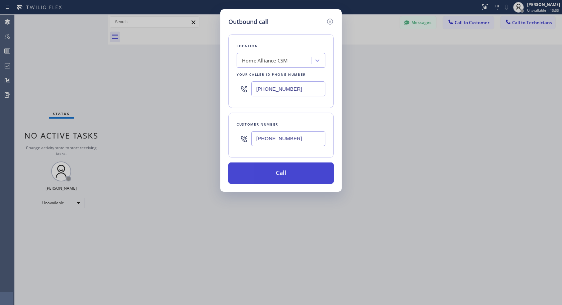
click at [283, 175] on button "Call" at bounding box center [281, 173] width 105 height 21
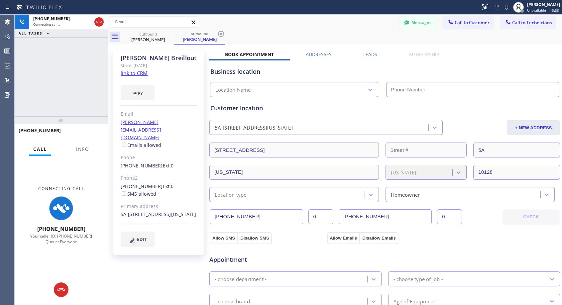
type input "[PHONE_NUMBER]"
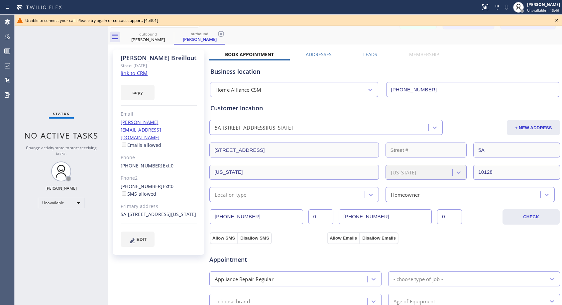
click at [555, 19] on icon at bounding box center [557, 20] width 8 height 8
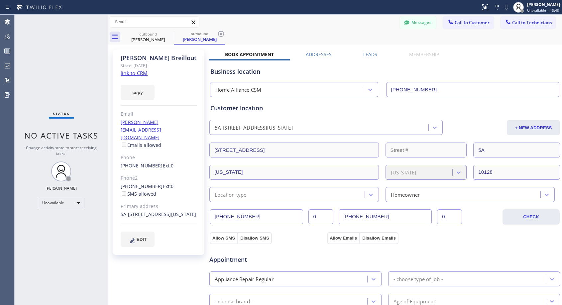
click at [149, 163] on link "[PHONE_NUMBER]" at bounding box center [142, 166] width 42 height 6
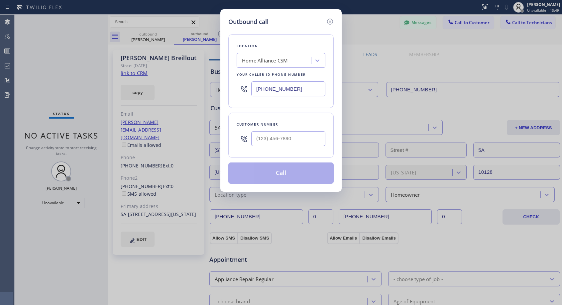
type input "[PHONE_NUMBER]"
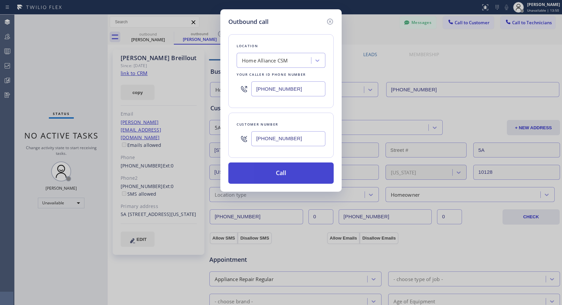
click at [271, 170] on button "Call" at bounding box center [281, 173] width 105 height 21
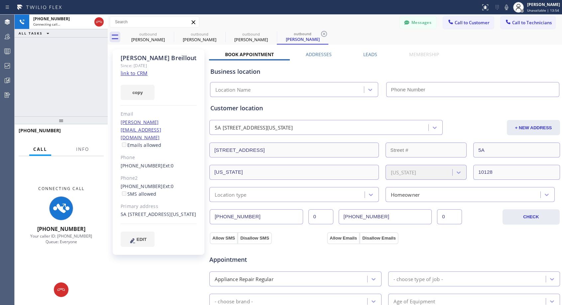
type input "[PHONE_NUMBER]"
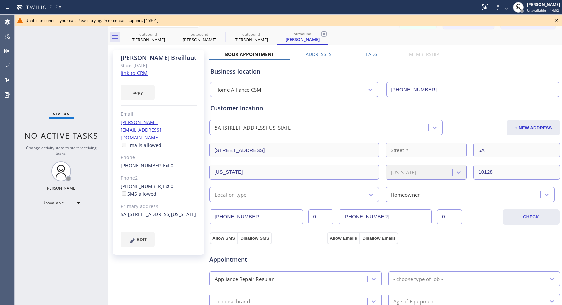
click at [559, 21] on icon at bounding box center [557, 20] width 8 height 8
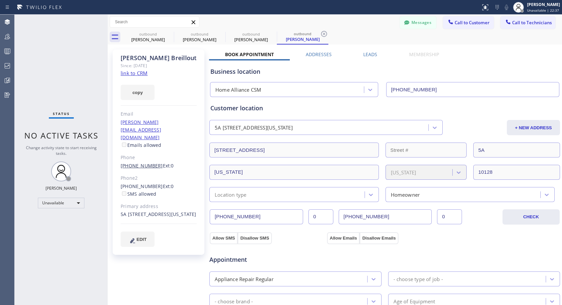
click at [145, 163] on link "[PHONE_NUMBER]" at bounding box center [142, 166] width 42 height 6
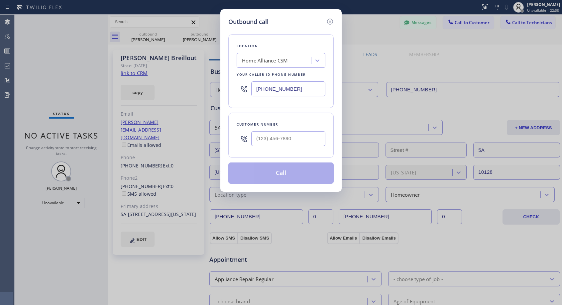
type input "[PHONE_NUMBER]"
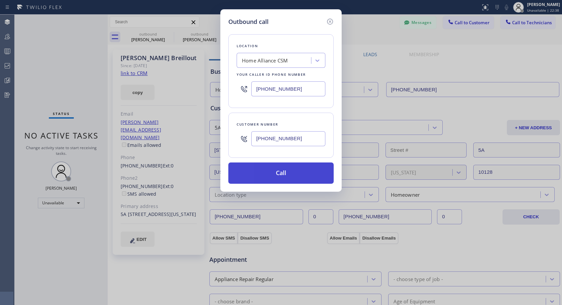
click at [299, 180] on button "Call" at bounding box center [281, 173] width 105 height 21
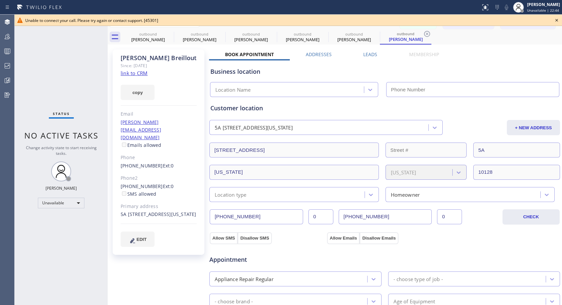
type input "[PHONE_NUMBER]"
click at [558, 21] on icon at bounding box center [557, 20] width 8 height 8
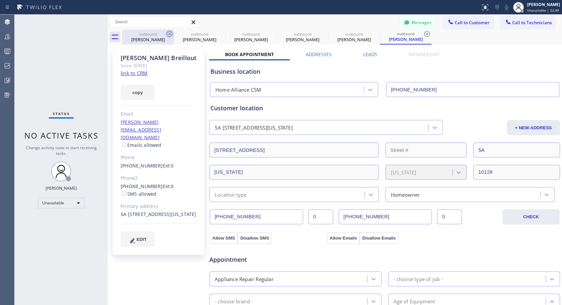
click at [171, 33] on icon at bounding box center [170, 34] width 8 height 8
click at [0, 0] on icon at bounding box center [0, 0] width 0 height 0
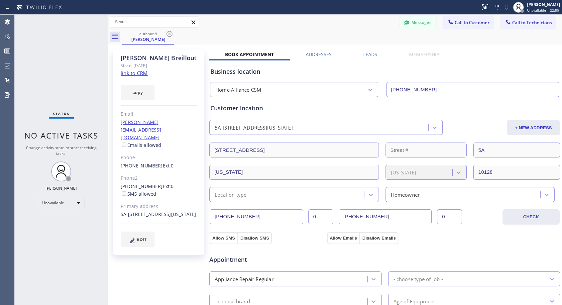
click at [171, 33] on icon at bounding box center [170, 34] width 8 height 8
